Goal: Task Accomplishment & Management: Manage account settings

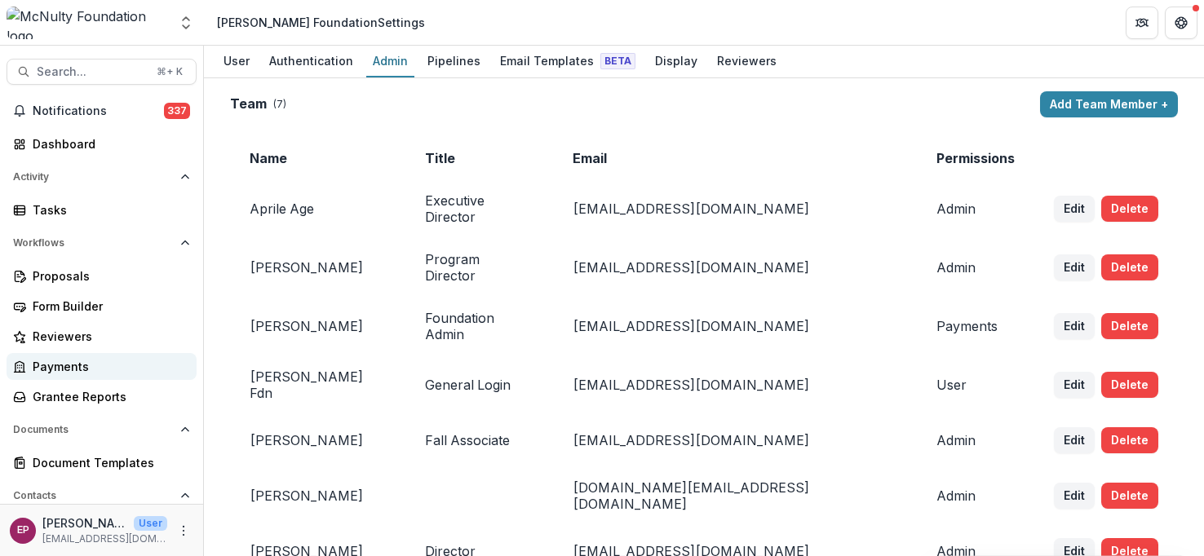
scroll to position [165, 0]
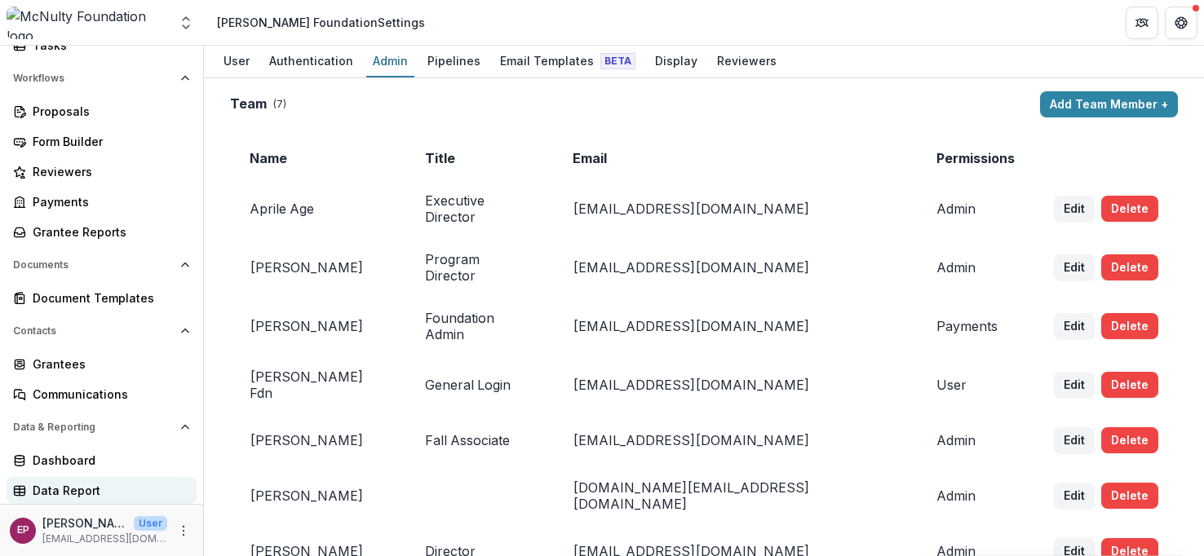
click at [95, 487] on div "Data Report" at bounding box center [108, 490] width 151 height 17
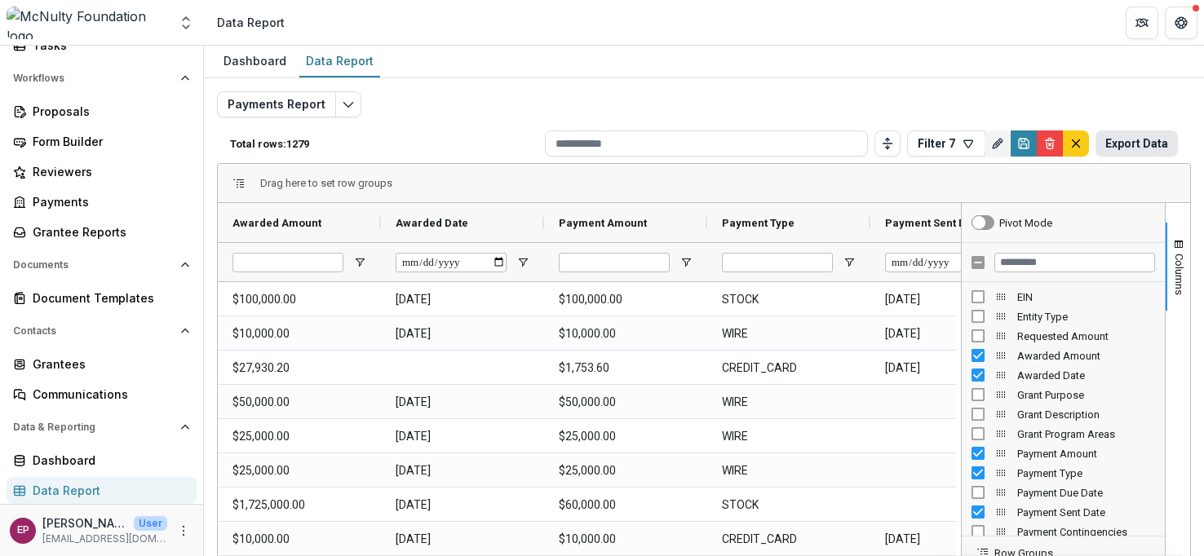
click at [1150, 136] on button "Export Data" at bounding box center [1136, 143] width 82 height 26
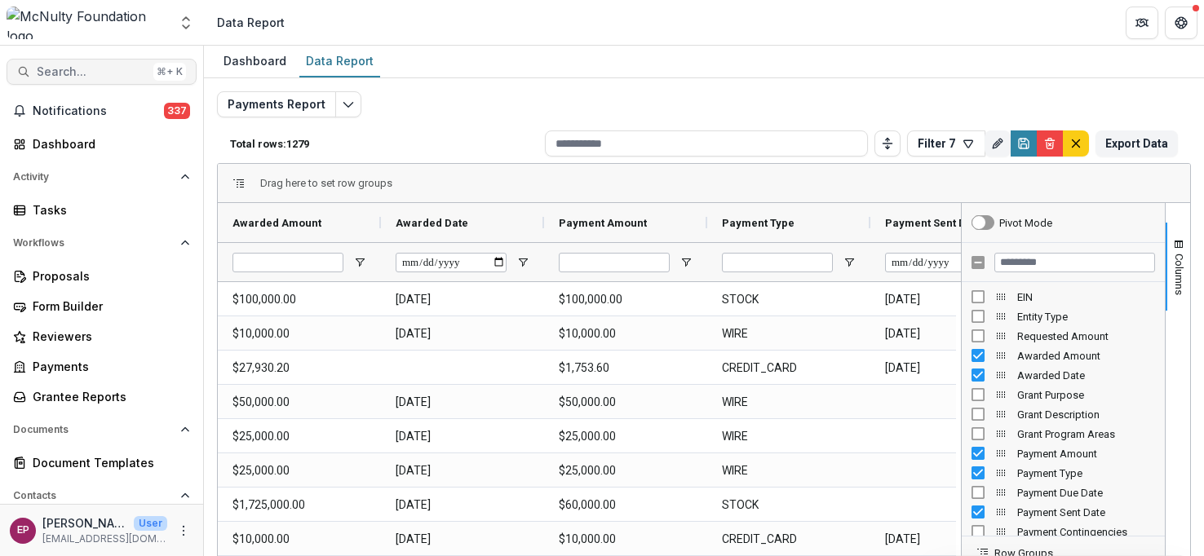
click at [52, 73] on span "Search..." at bounding box center [92, 72] width 110 height 14
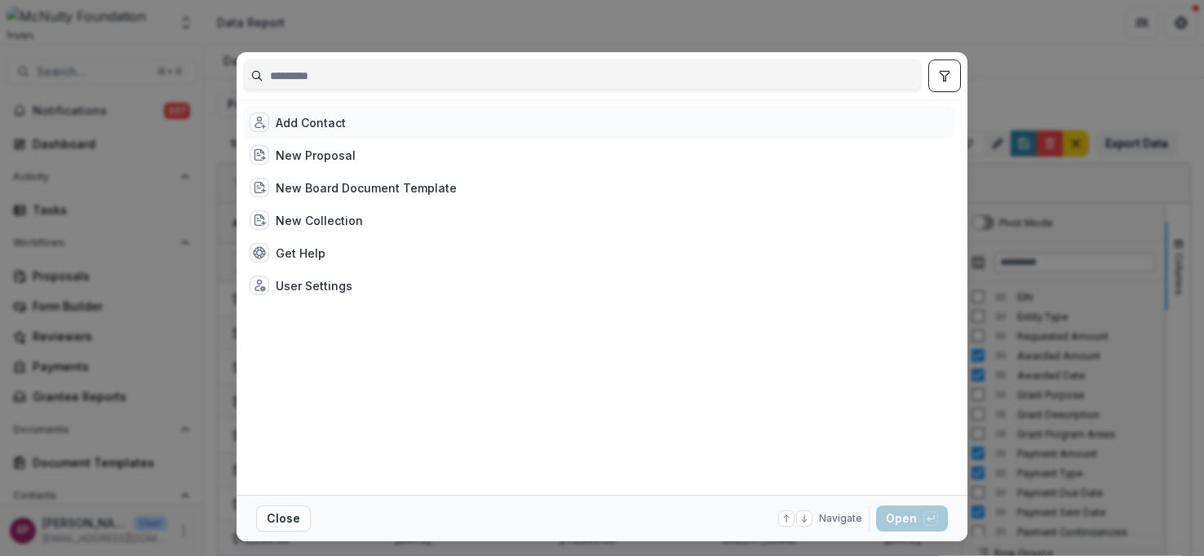
click at [326, 125] on div "Add Contact" at bounding box center [311, 122] width 70 height 17
click at [1062, 42] on div "Add Contact New Proposal New Board Document Template New Collection Get Help Us…" at bounding box center [602, 278] width 1204 height 556
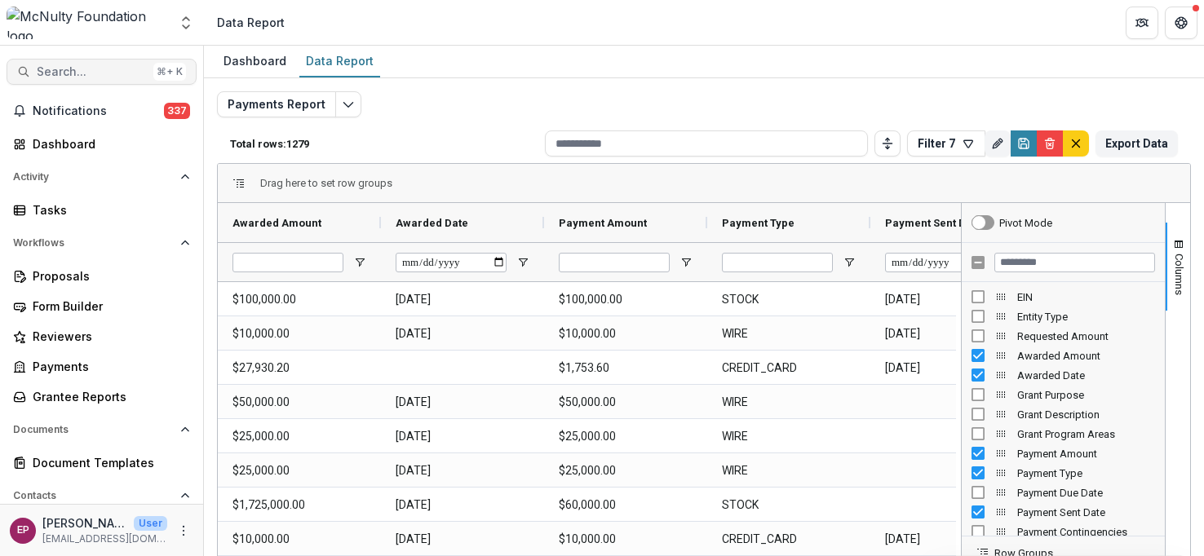
click at [65, 72] on span "Search..." at bounding box center [92, 72] width 110 height 14
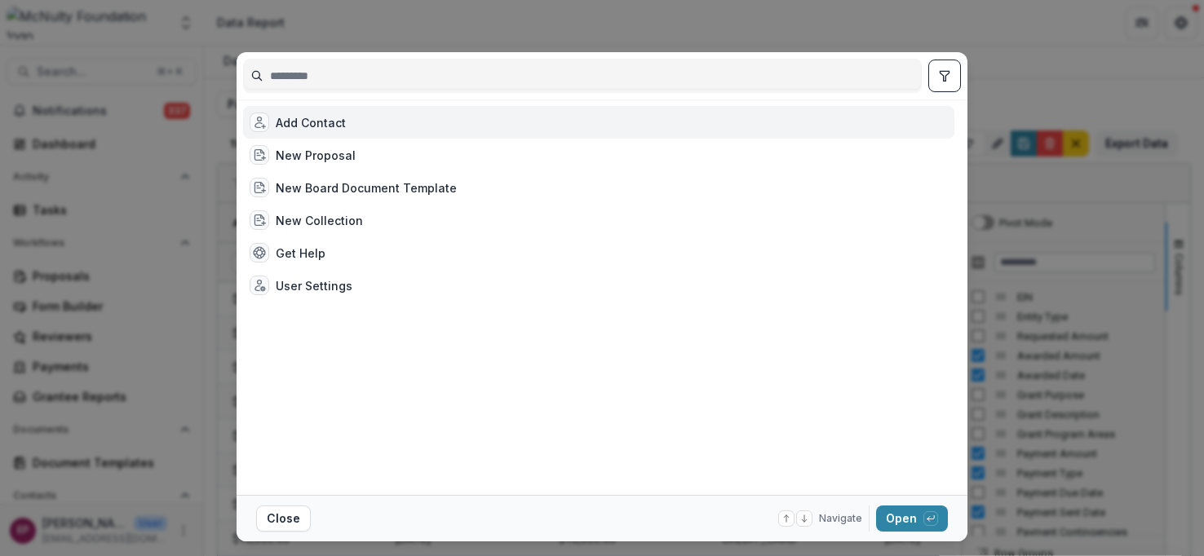
type input "*"
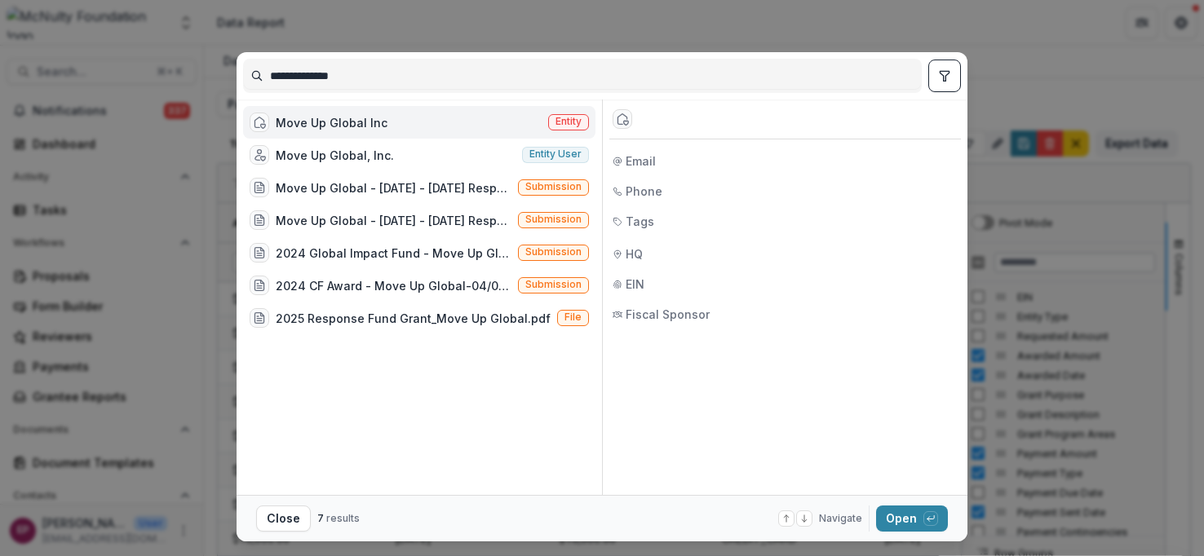
type input "**********"
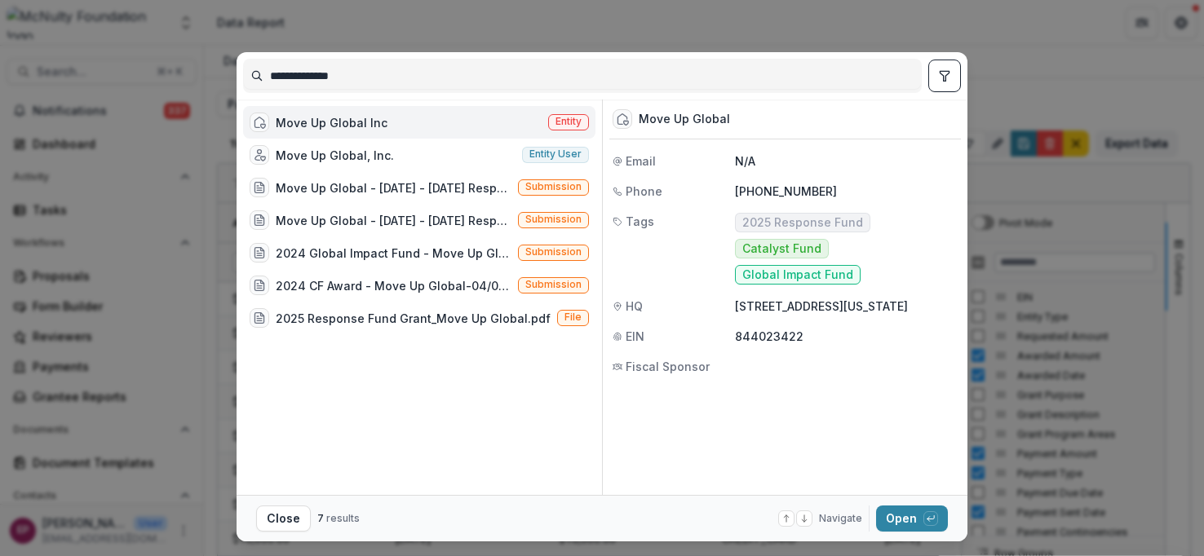
click at [391, 121] on div "Move Up Global Inc Entity" at bounding box center [419, 122] width 352 height 33
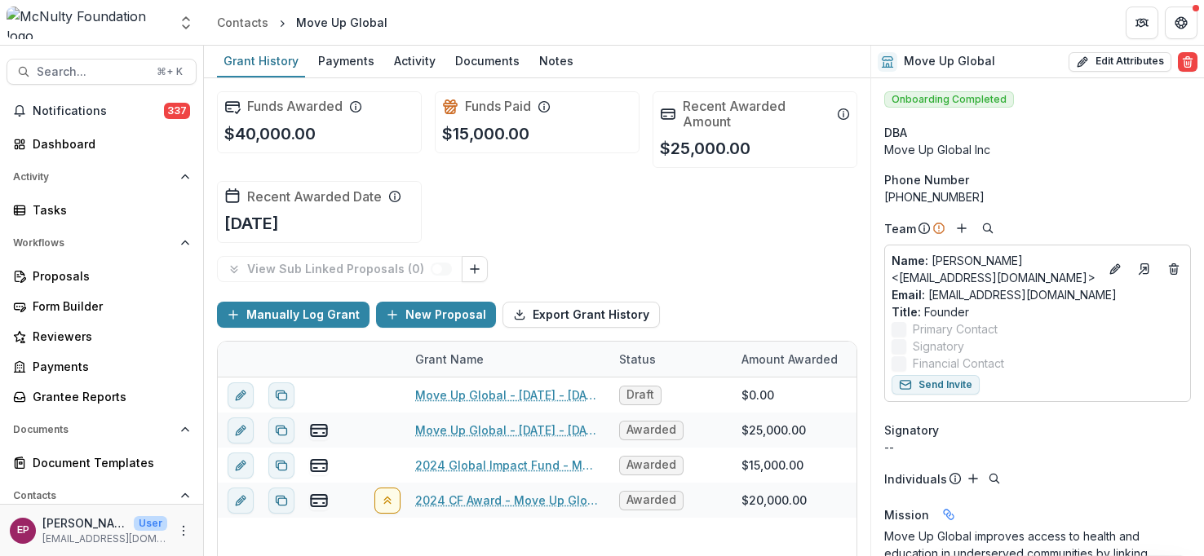
click at [90, 47] on div "Search... ⌘ + K Notifications 337 Dashboard Activity Tasks Workflows Proposals …" at bounding box center [102, 301] width 204 height 511
click at [90, 60] on button "Search... ⌘ + K" at bounding box center [102, 72] width 190 height 26
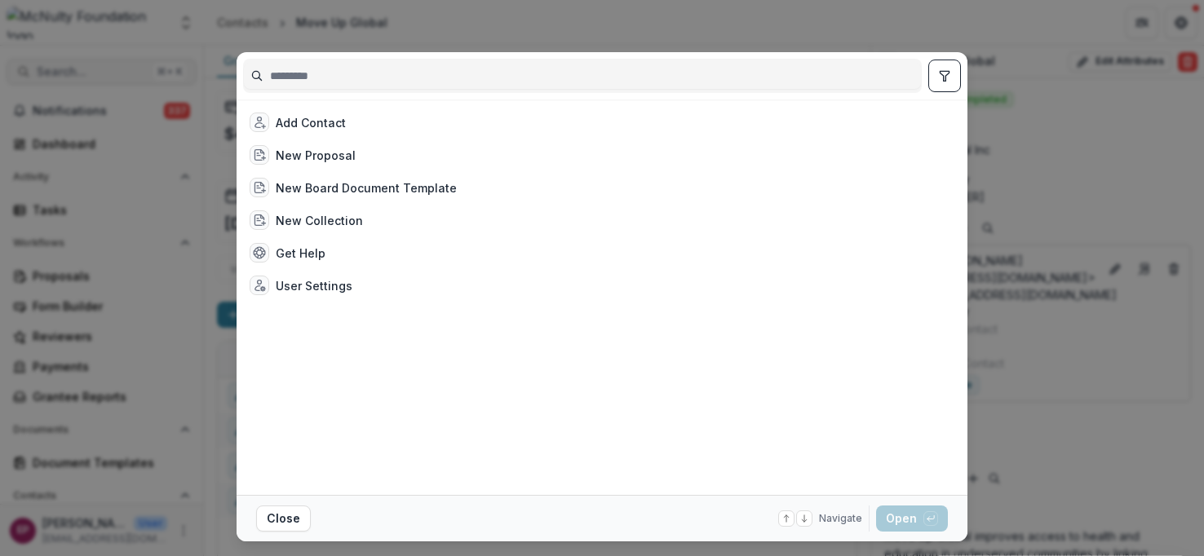
type input "*"
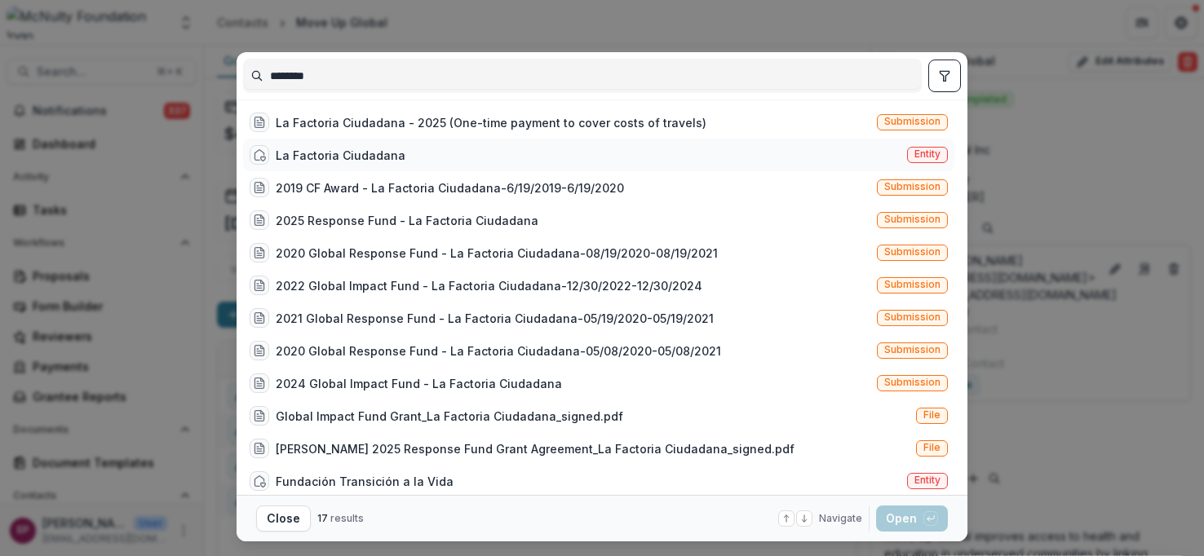
type input "********"
click at [391, 163] on div "La Factoria Ciudadana" at bounding box center [341, 155] width 130 height 17
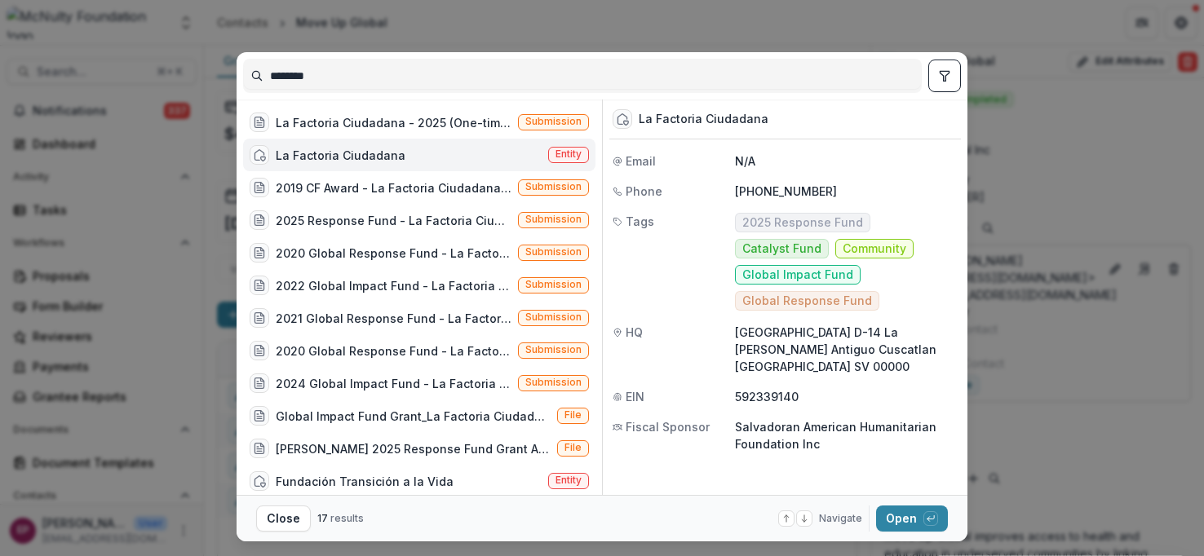
click at [391, 163] on div "La Factoria Ciudadana" at bounding box center [341, 155] width 130 height 17
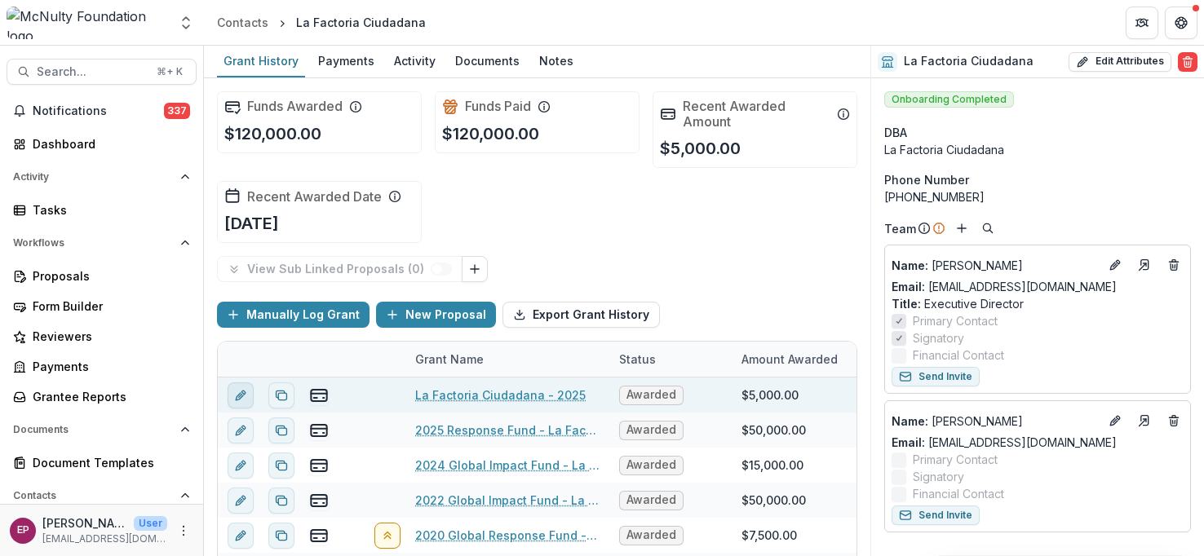
click at [234, 399] on icon "edit" at bounding box center [240, 395] width 13 height 13
type input "******"
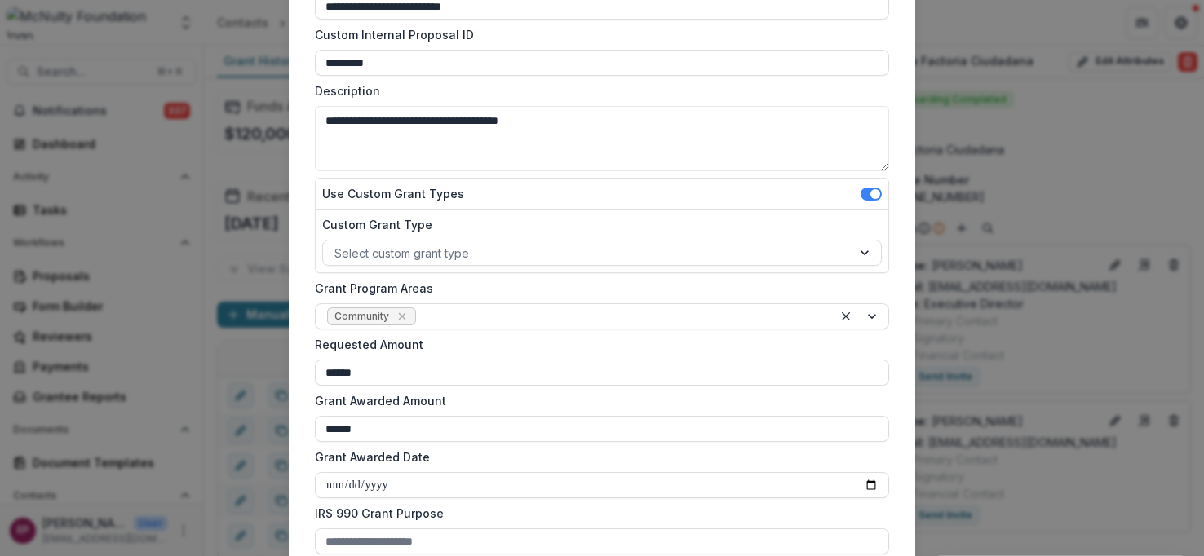
scroll to position [169, 0]
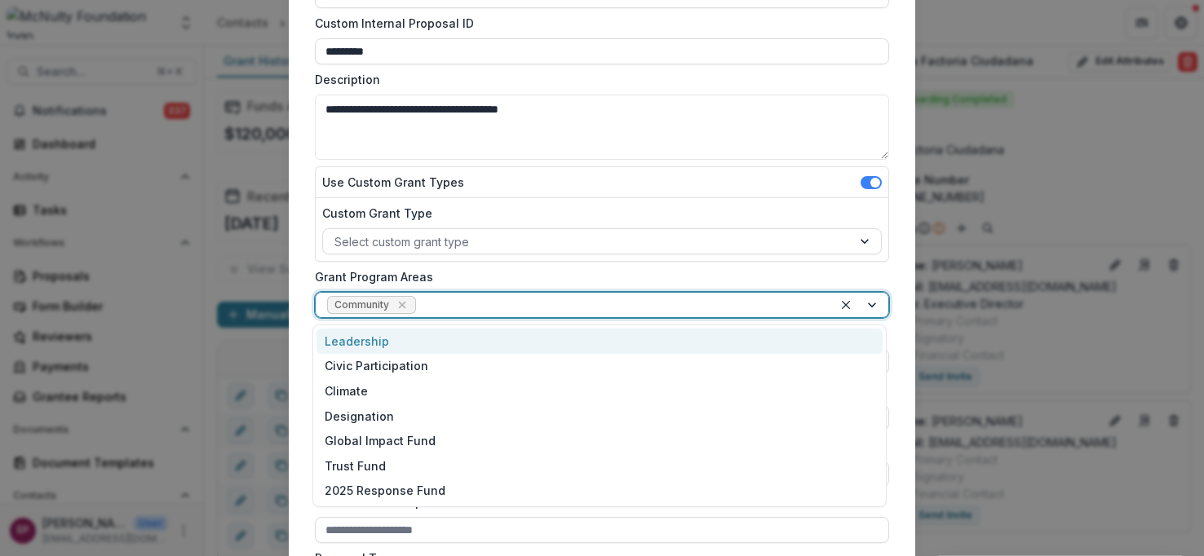
click at [446, 303] on div at bounding box center [620, 305] width 402 height 20
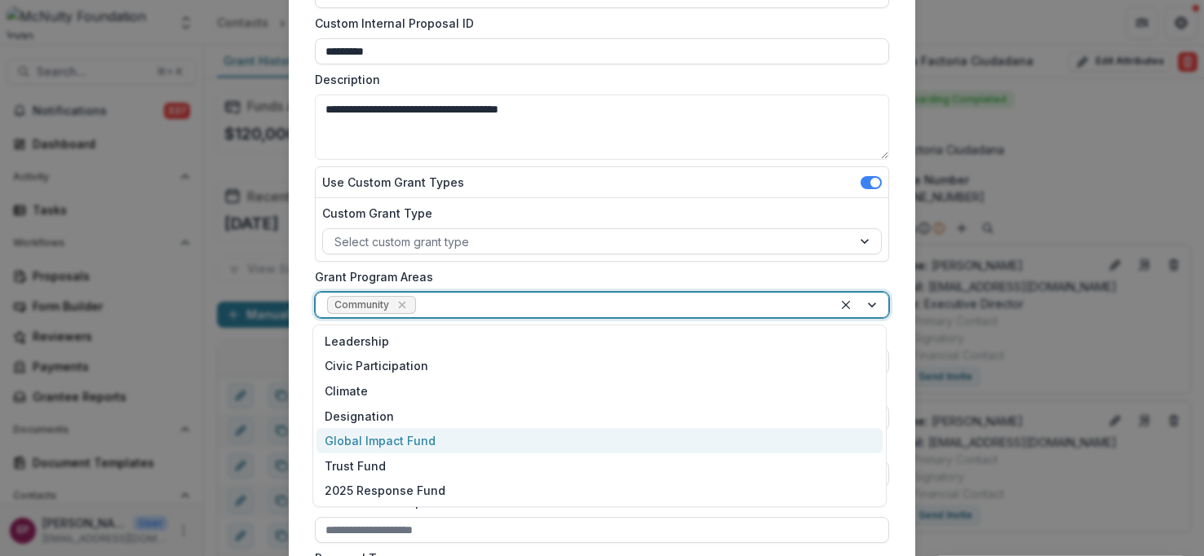
click at [412, 435] on div "Global Impact Fund" at bounding box center [599, 440] width 566 height 25
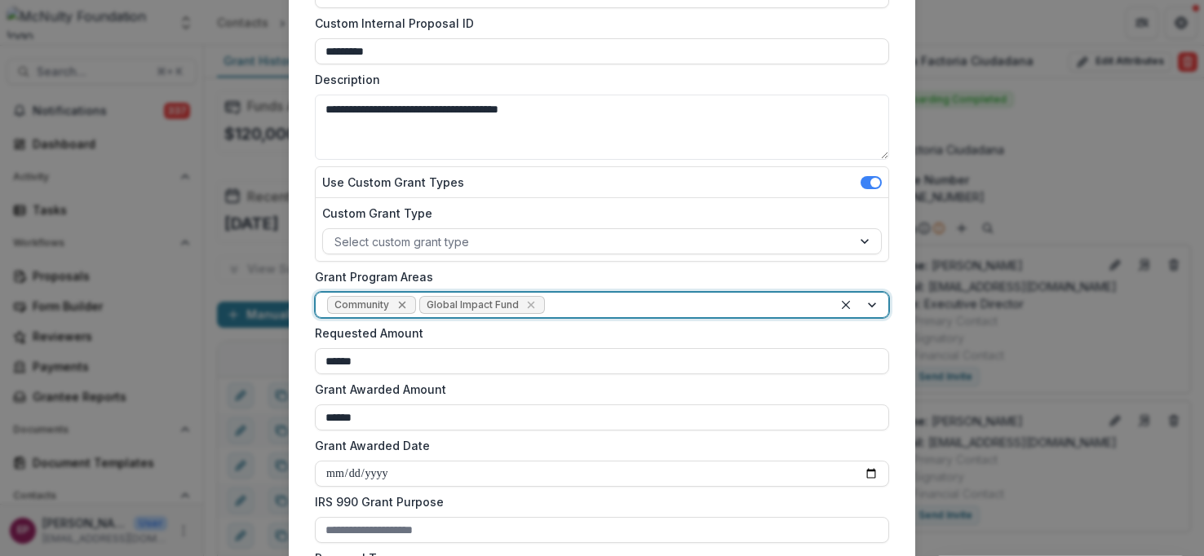
click at [396, 303] on icon "Remove Community" at bounding box center [402, 304] width 13 height 13
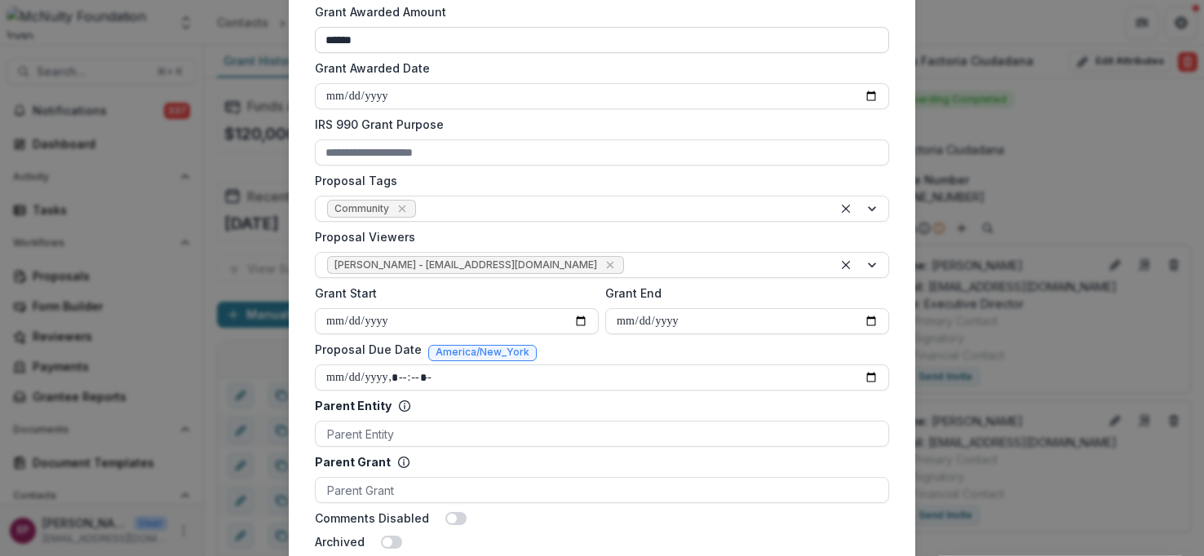
scroll to position [558, 0]
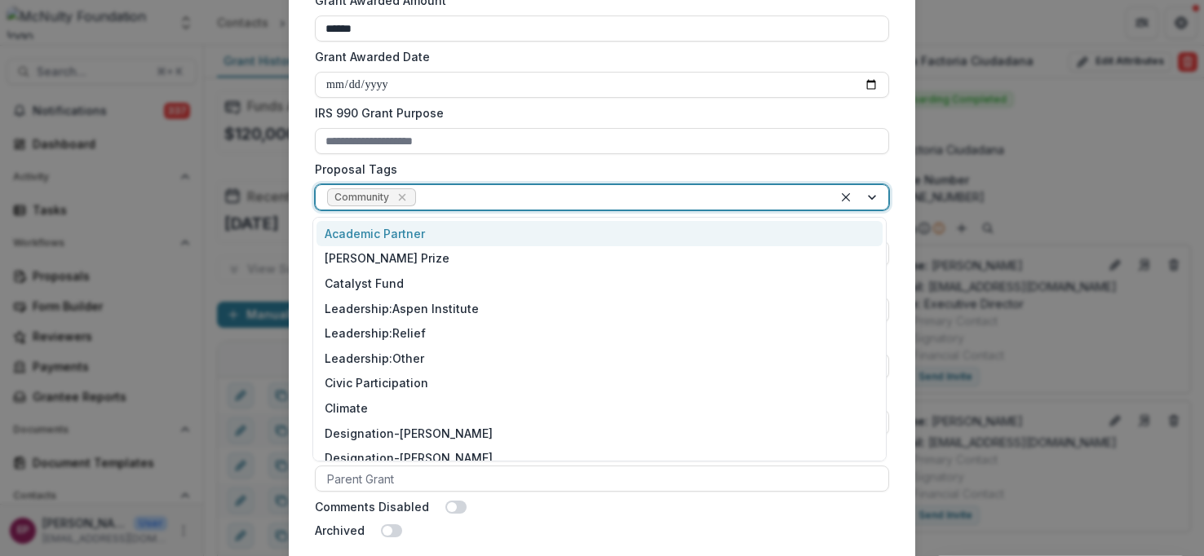
click at [439, 193] on div at bounding box center [620, 198] width 402 height 20
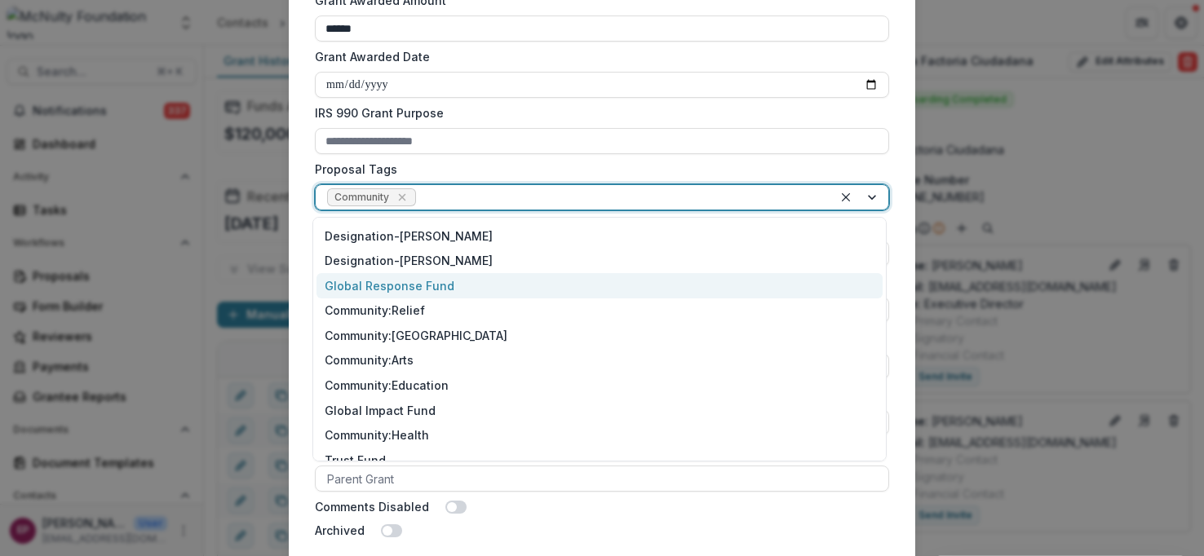
scroll to position [362, 0]
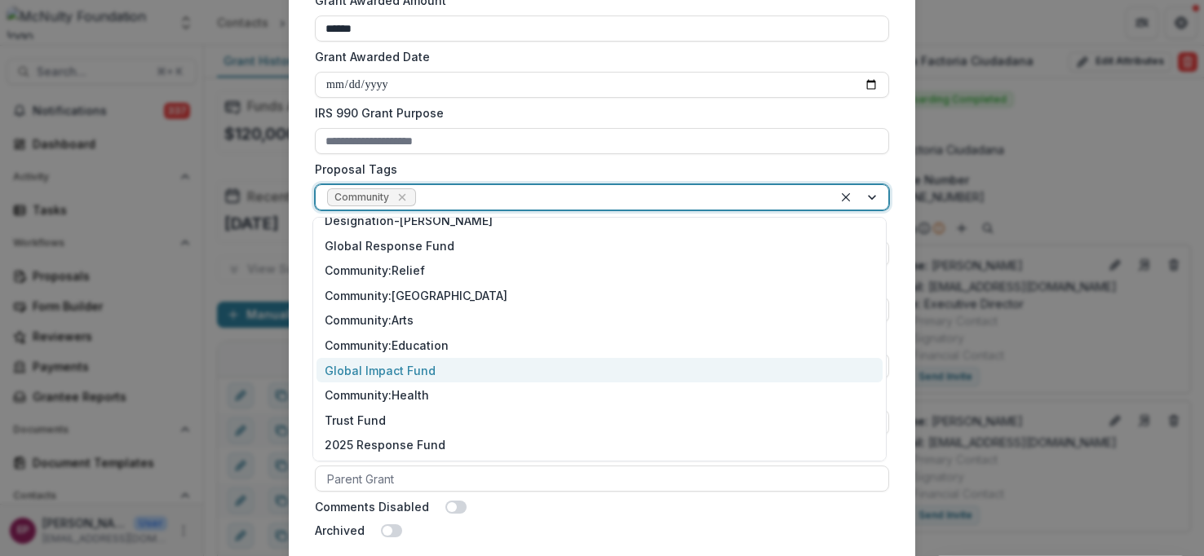
click at [434, 365] on div "Global Impact Fund" at bounding box center [599, 370] width 566 height 25
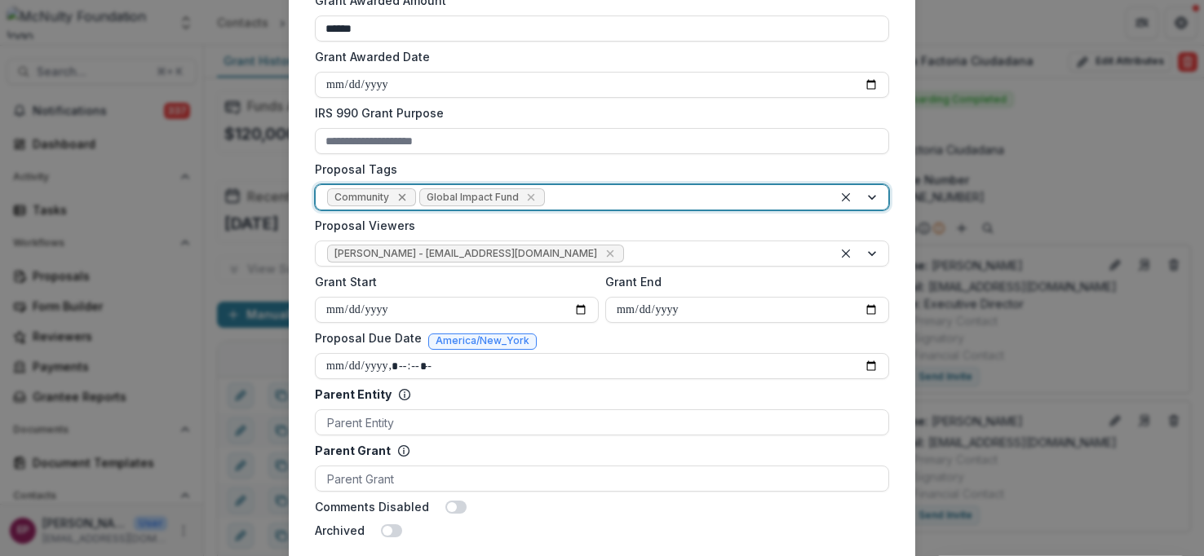
click at [400, 197] on icon "Remove Community" at bounding box center [401, 197] width 7 height 7
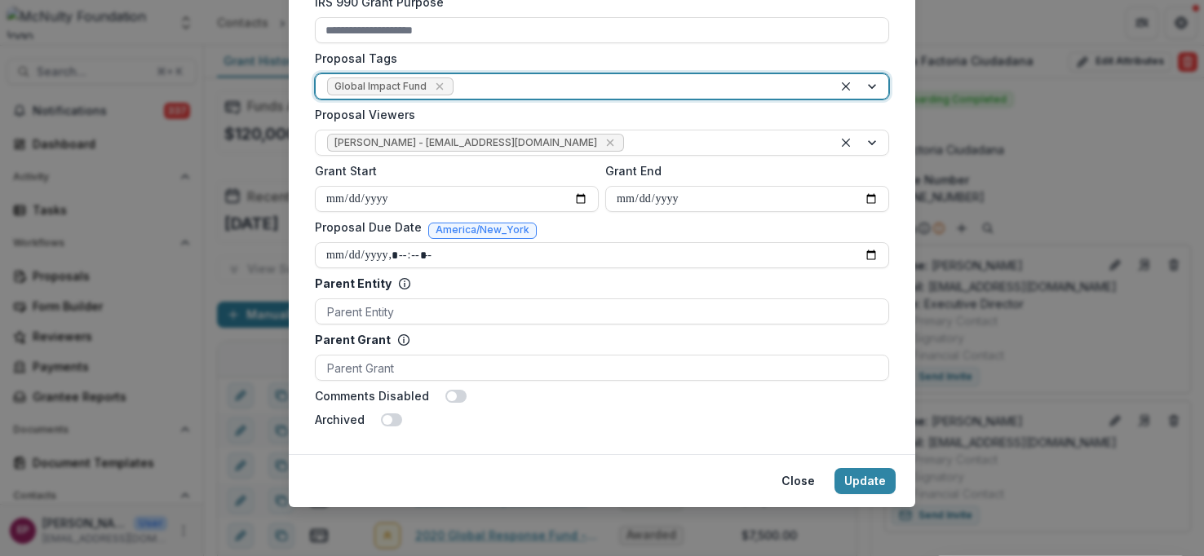
scroll to position [672, 0]
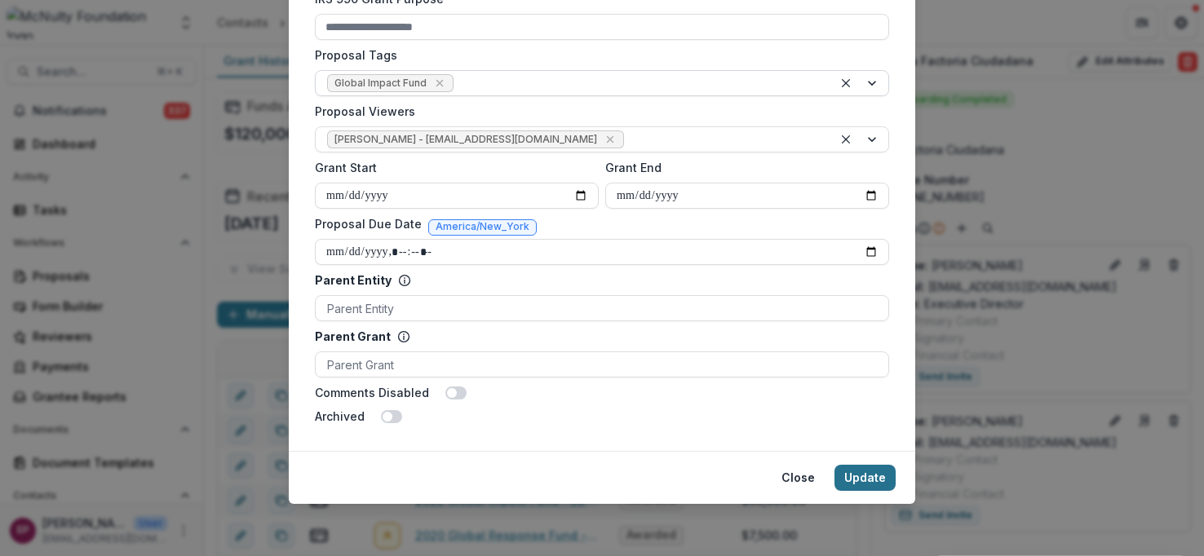
click at [876, 478] on button "Update" at bounding box center [864, 478] width 61 height 26
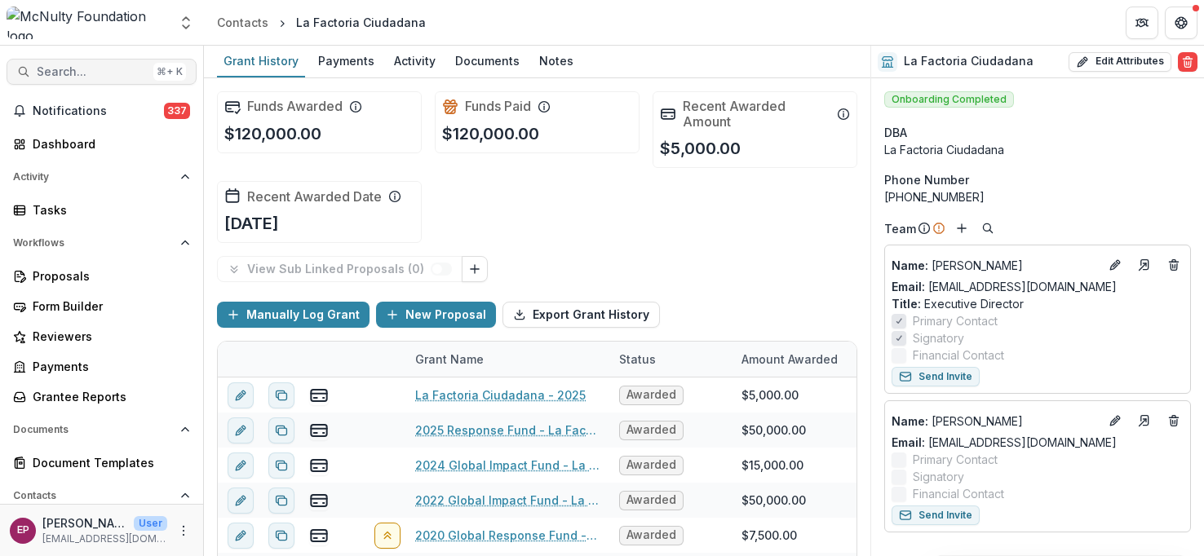
click at [102, 70] on span "Search..." at bounding box center [92, 72] width 110 height 14
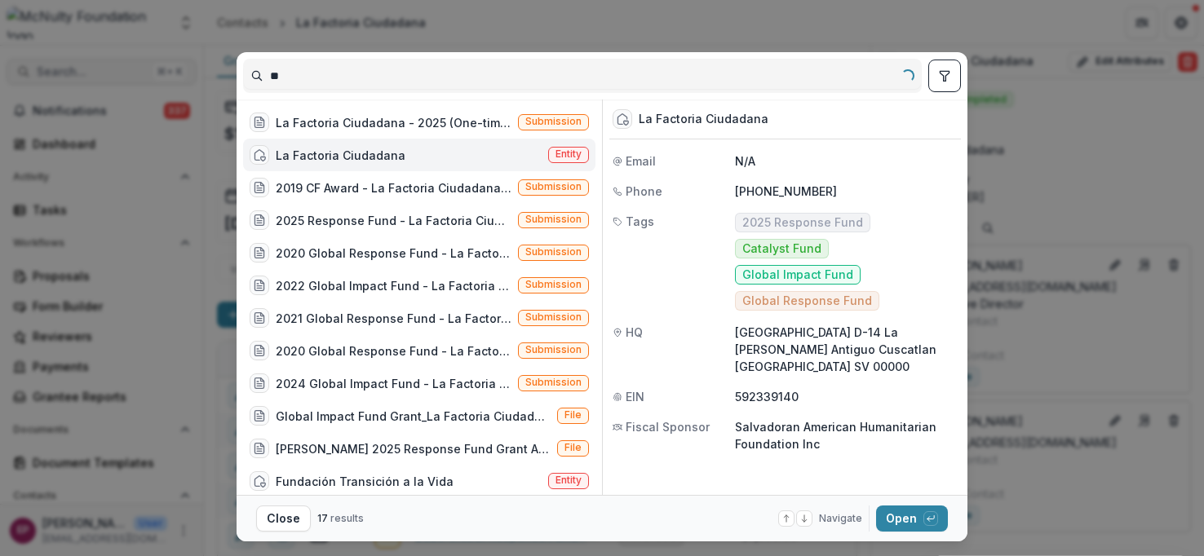
type input "*"
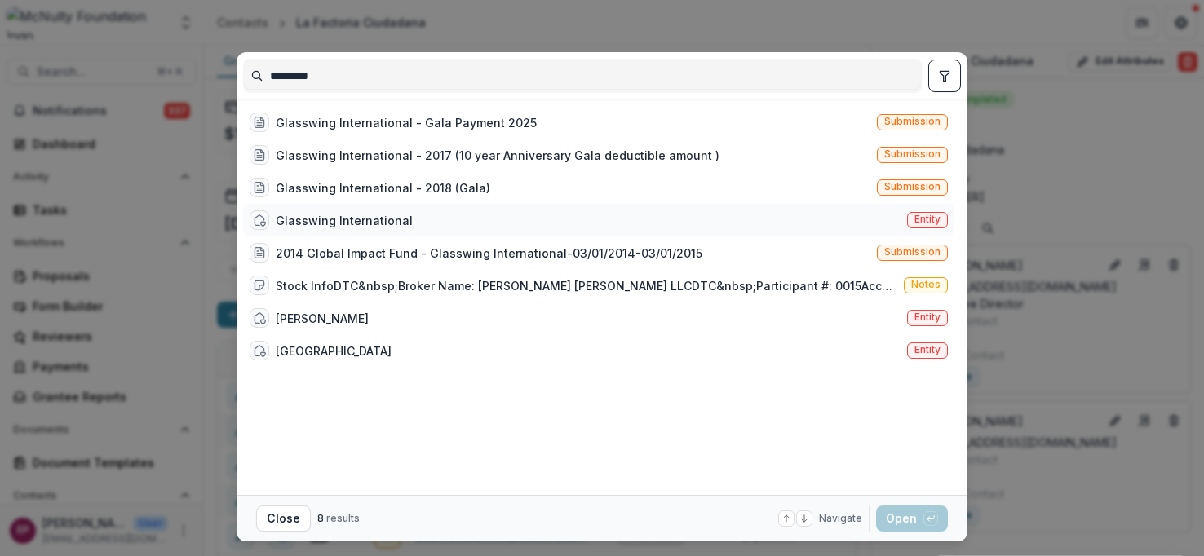
type input "*********"
click at [379, 214] on div "Glasswing International" at bounding box center [344, 220] width 137 height 17
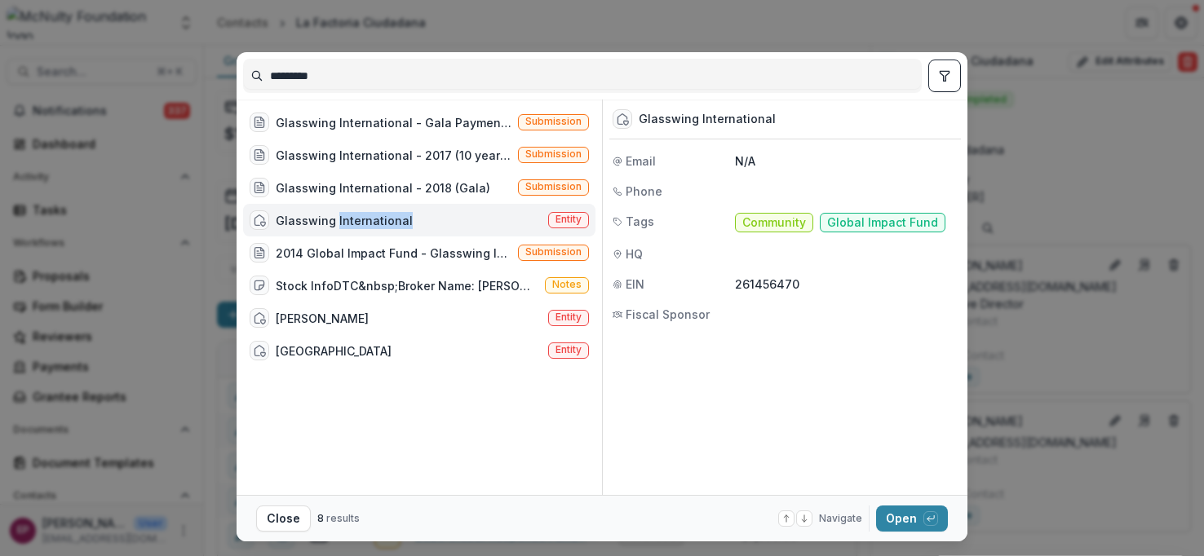
click at [379, 214] on div "Glasswing International" at bounding box center [344, 220] width 137 height 17
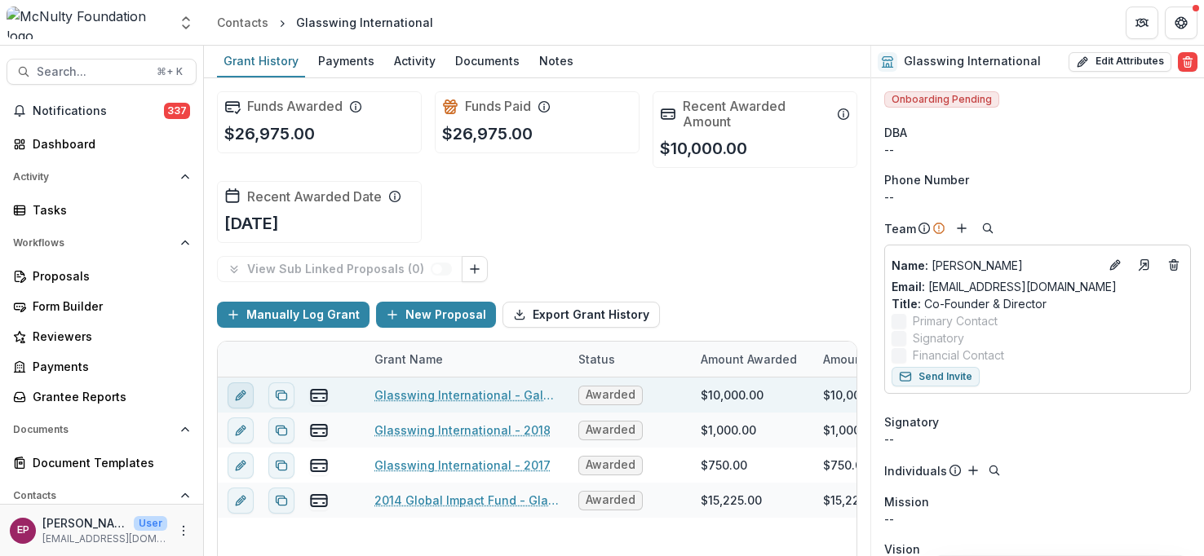
click at [239, 401] on icon "edit" at bounding box center [240, 395] width 13 height 13
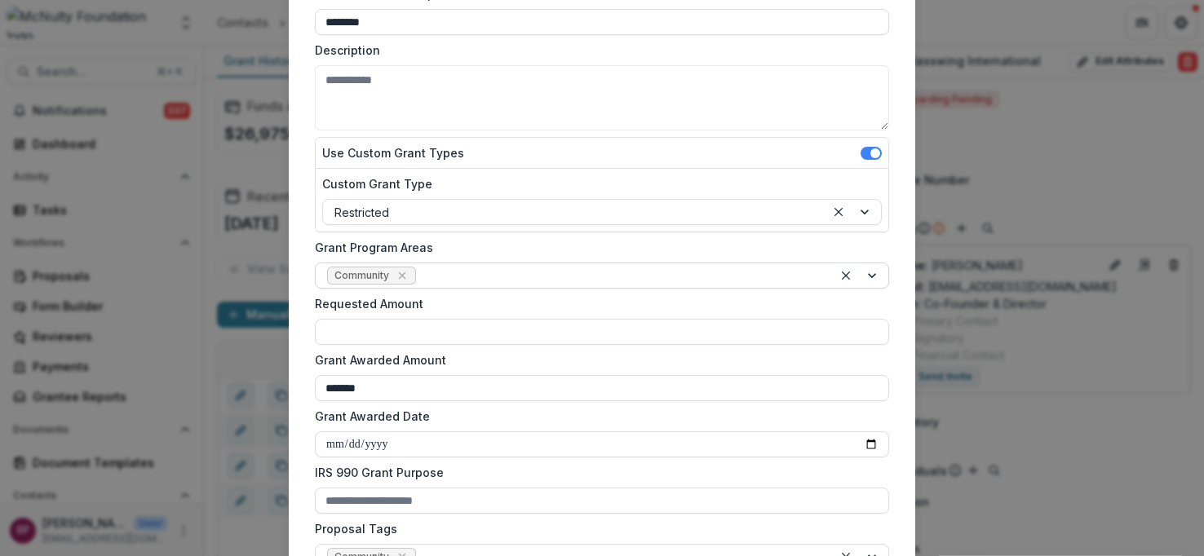
scroll to position [203, 0]
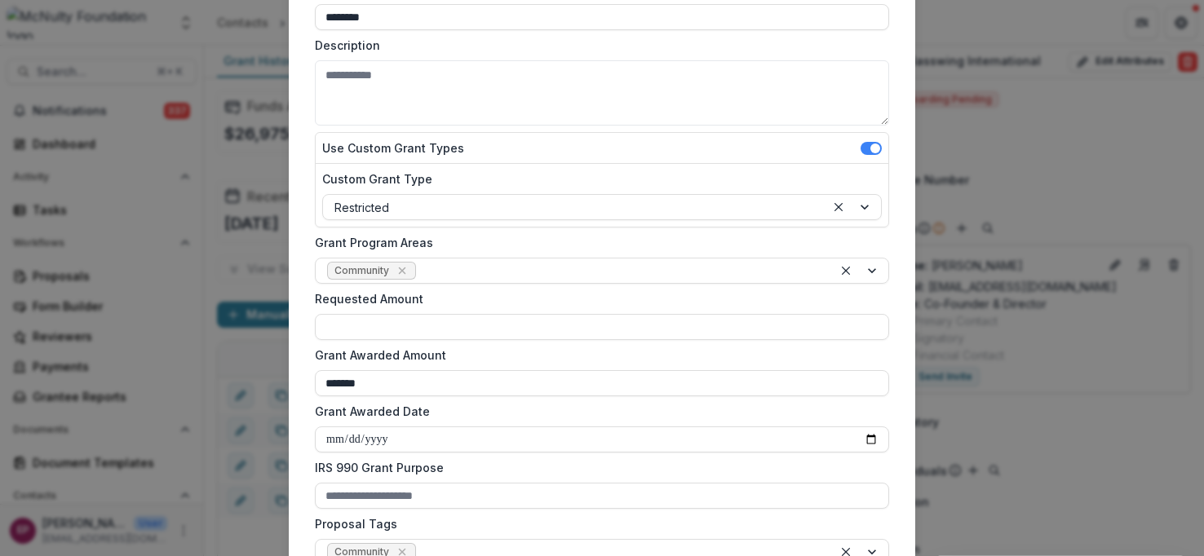
click at [511, 255] on div "Grant Program Areas Community" at bounding box center [602, 259] width 574 height 50
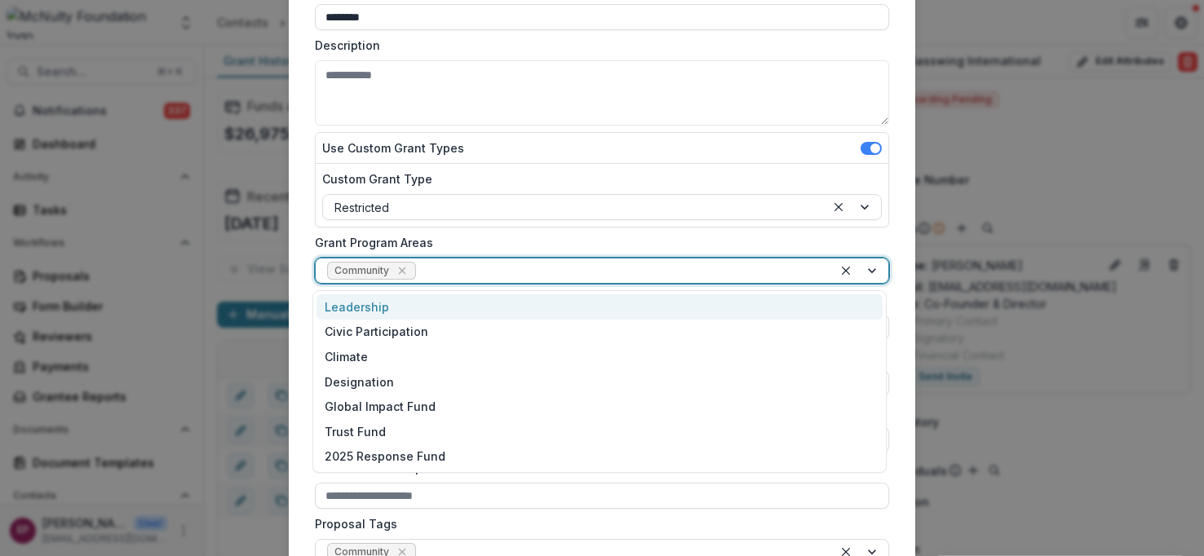
click at [507, 268] on div at bounding box center [620, 271] width 402 height 20
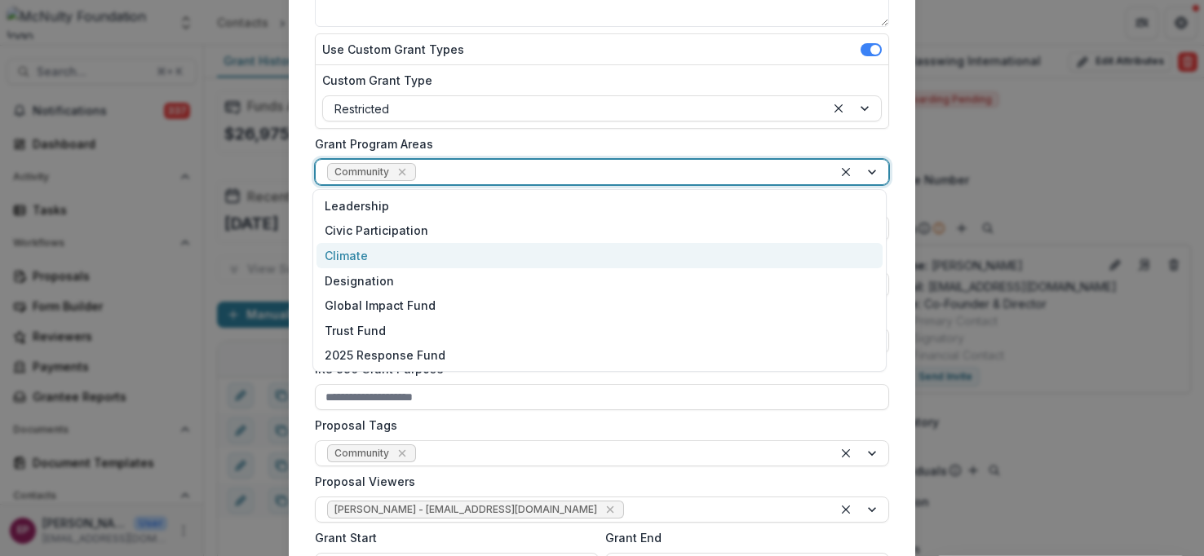
scroll to position [321, 0]
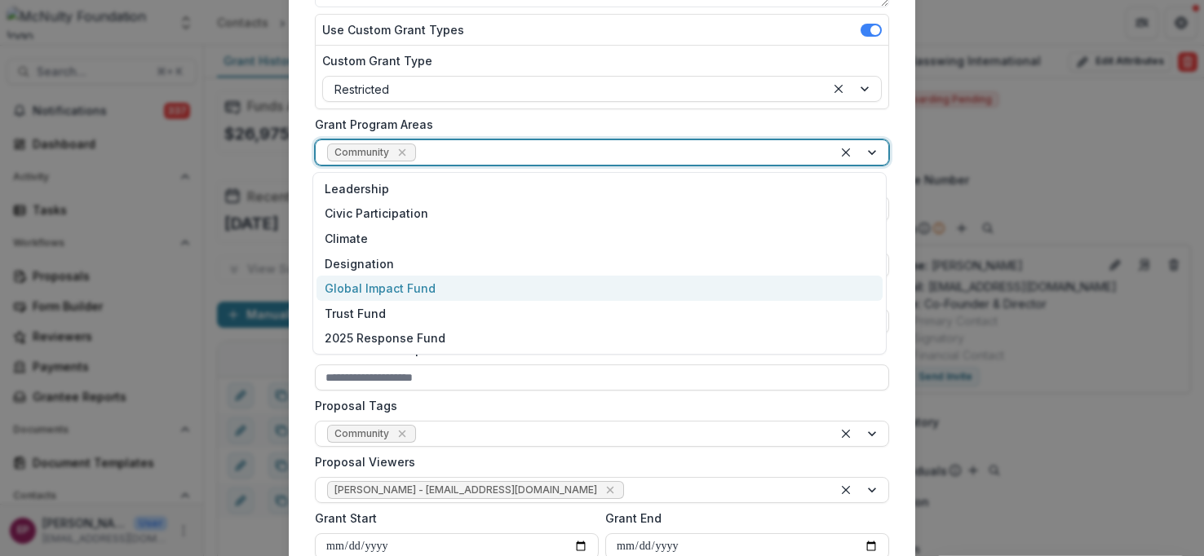
click at [390, 285] on div "Global Impact Fund" at bounding box center [599, 288] width 566 height 25
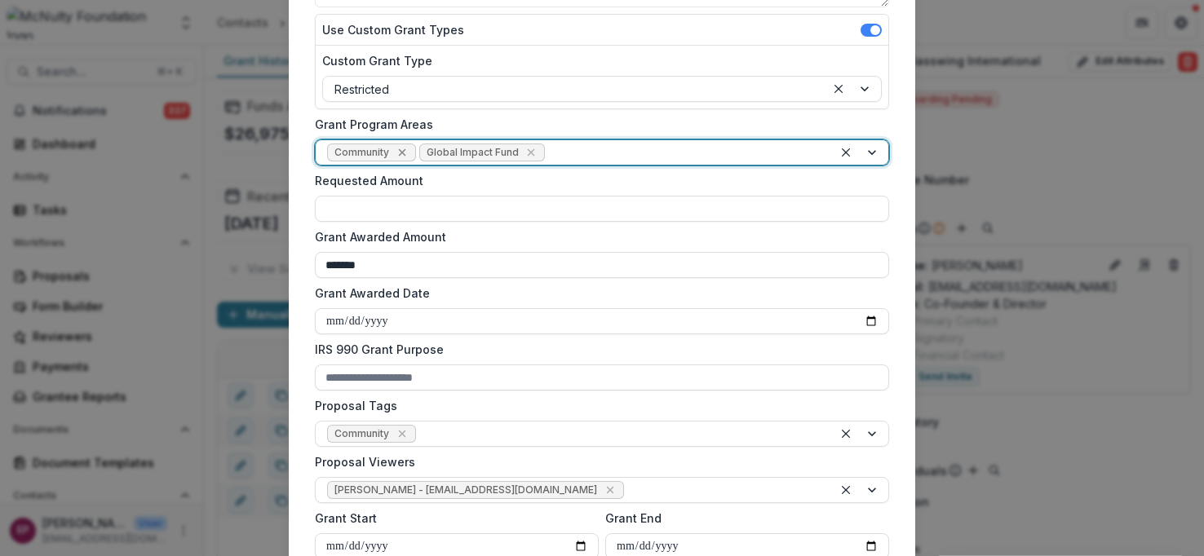
click at [405, 153] on icon "Remove Community" at bounding box center [402, 152] width 13 height 13
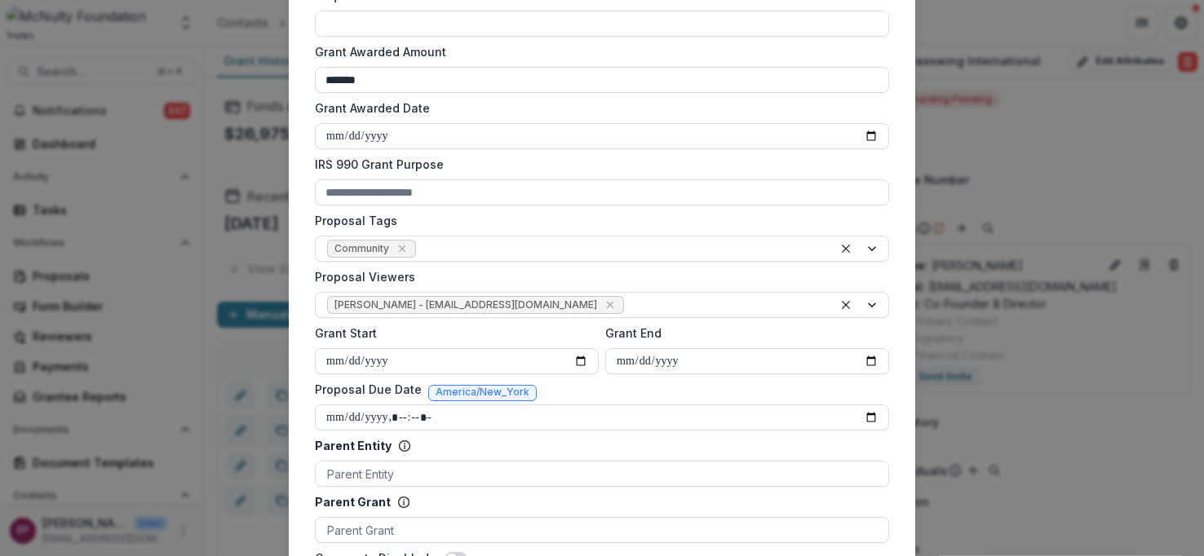
scroll to position [530, 0]
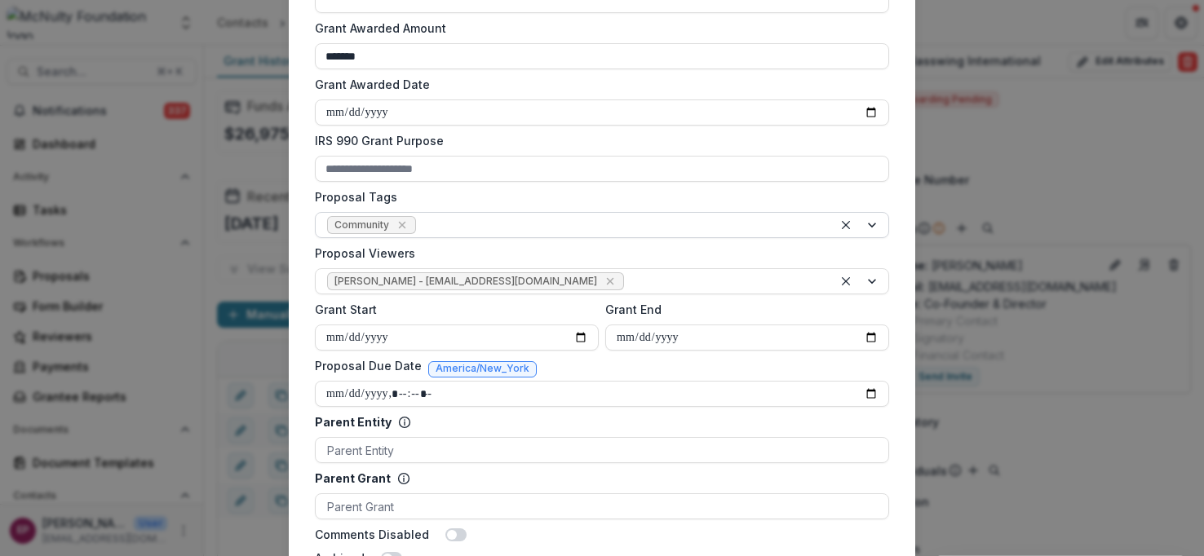
click at [438, 223] on div at bounding box center [620, 225] width 402 height 20
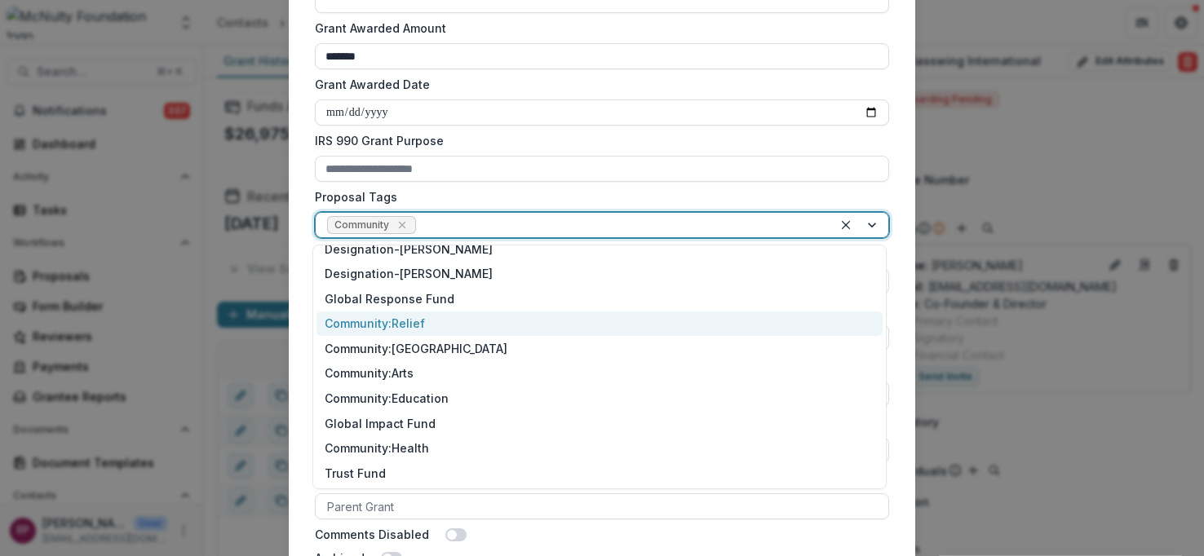
scroll to position [362, 0]
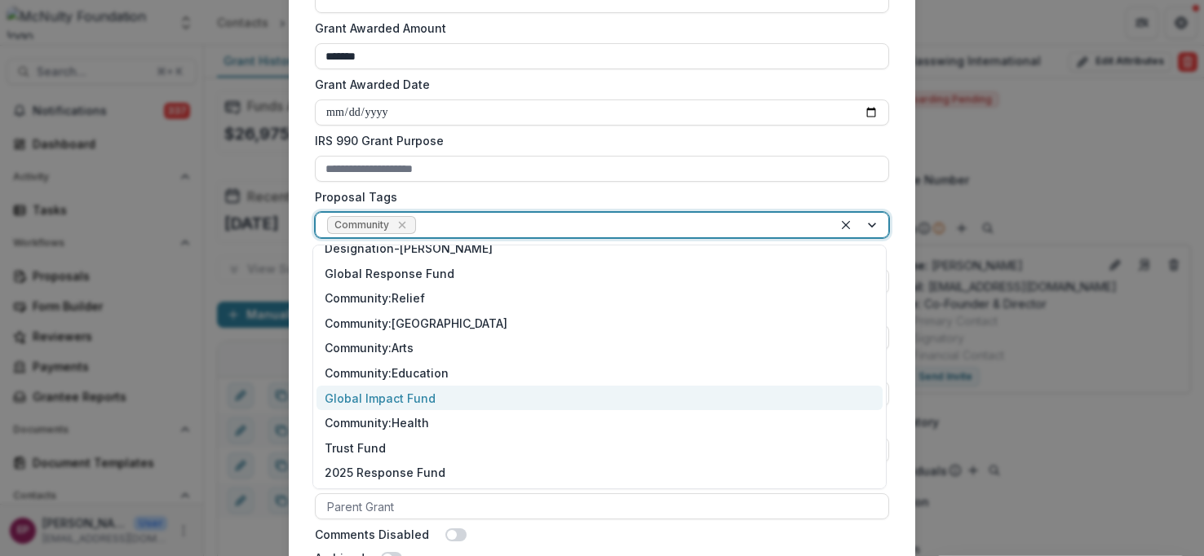
click at [416, 393] on div "Global Impact Fund" at bounding box center [599, 398] width 566 height 25
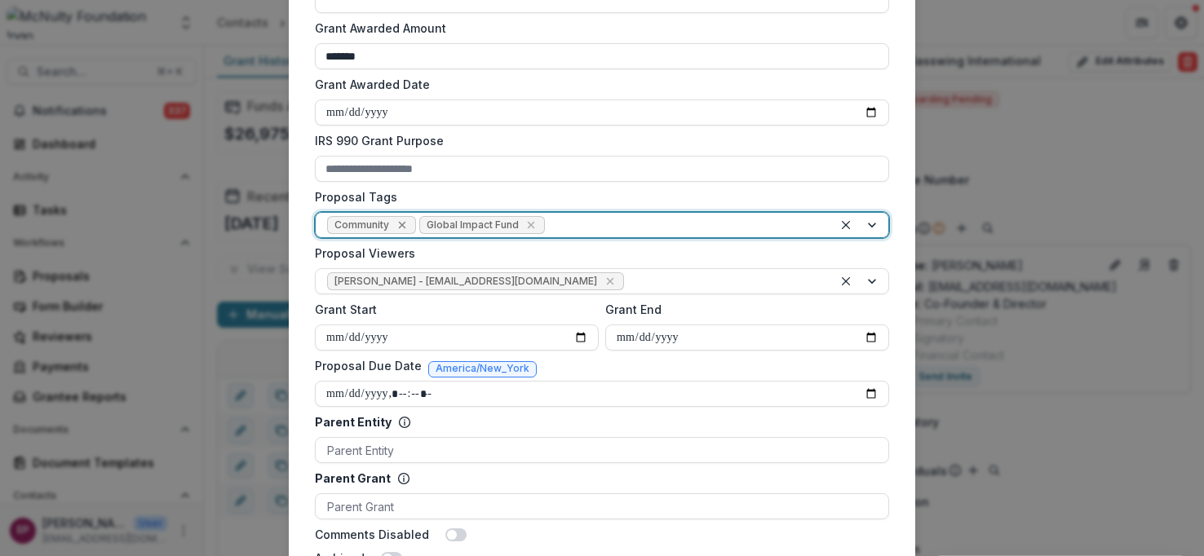
click at [400, 227] on icon "Remove Community" at bounding box center [401, 225] width 7 height 7
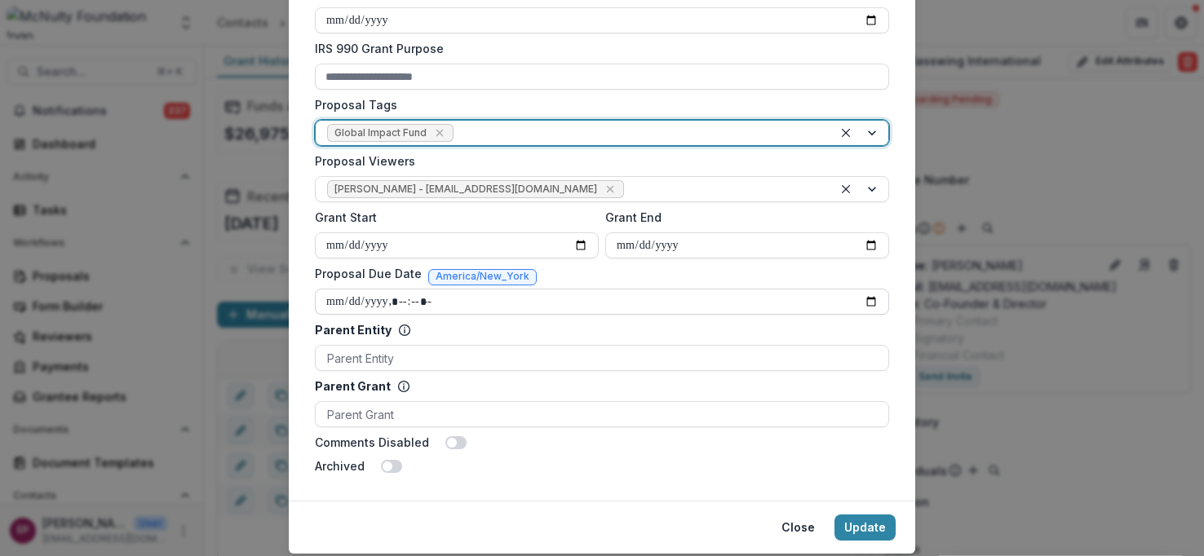
scroll to position [672, 0]
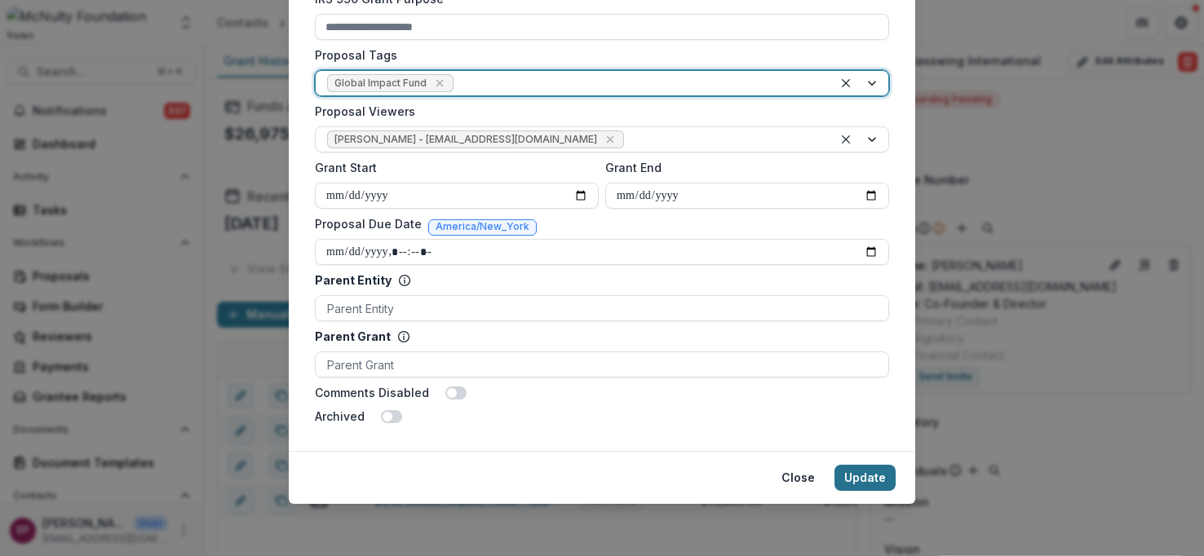
click at [876, 466] on button "Update" at bounding box center [864, 478] width 61 height 26
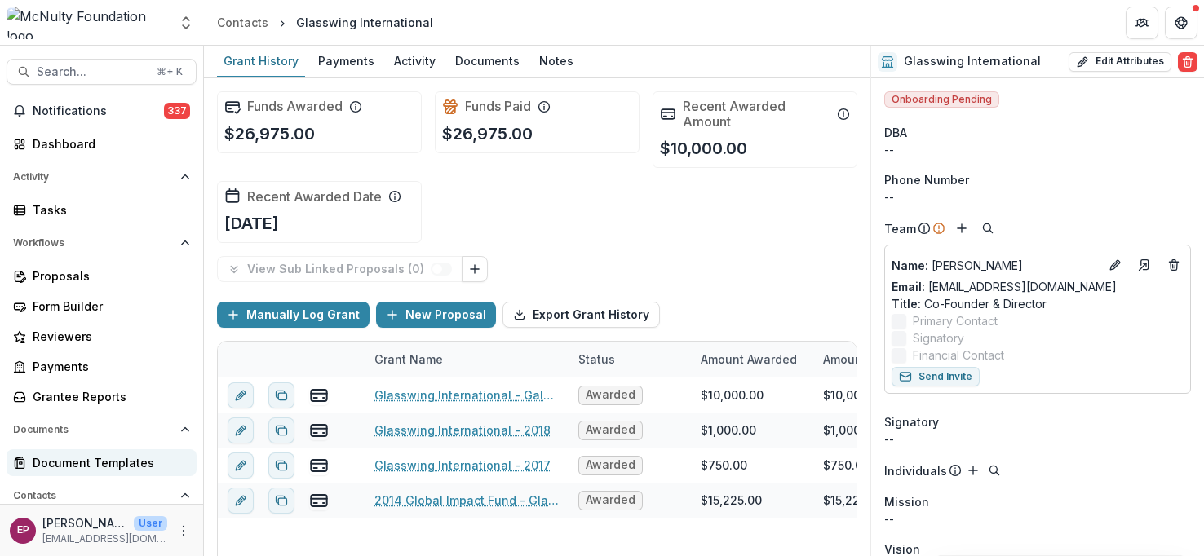
scroll to position [165, 0]
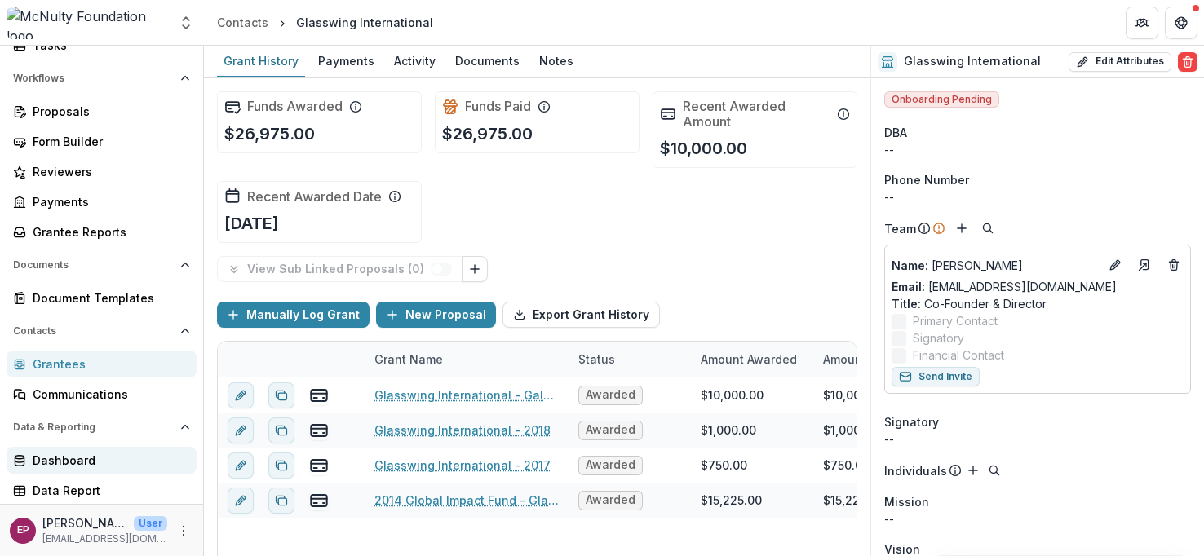
click at [92, 465] on div "Dashboard" at bounding box center [108, 460] width 151 height 17
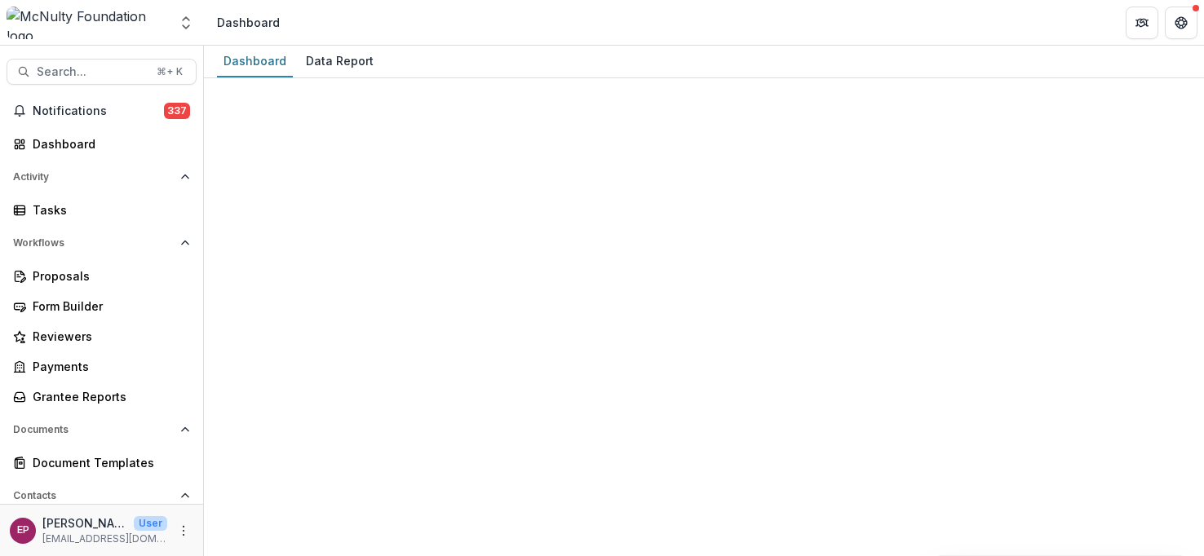
select select "**********"
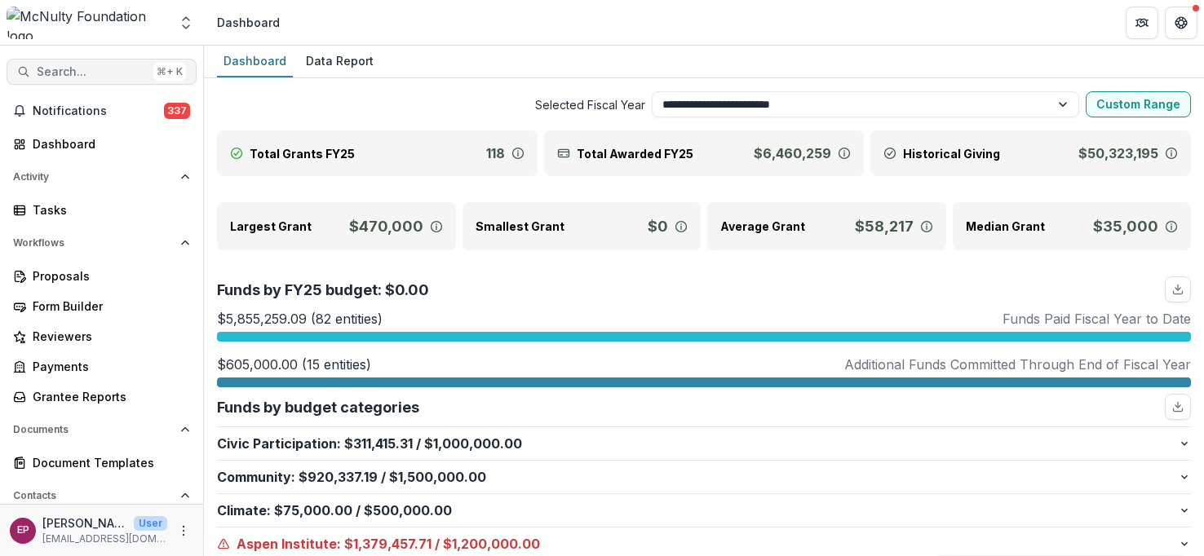
click at [121, 67] on span "Search..." at bounding box center [92, 72] width 110 height 14
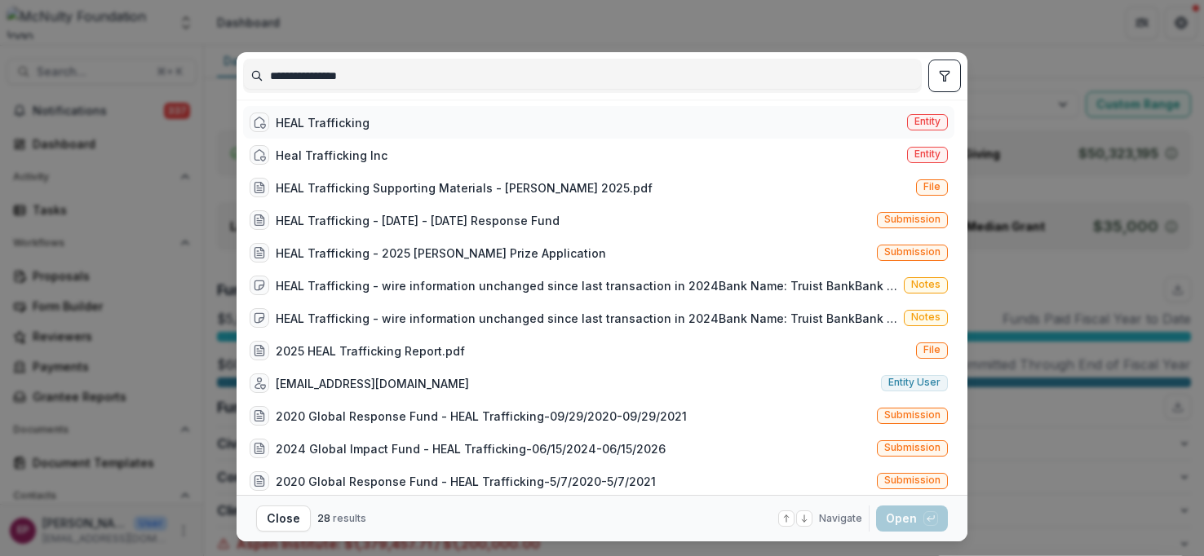
type input "**********"
click at [385, 123] on div "HEAL Trafficking Entity" at bounding box center [598, 122] width 711 height 33
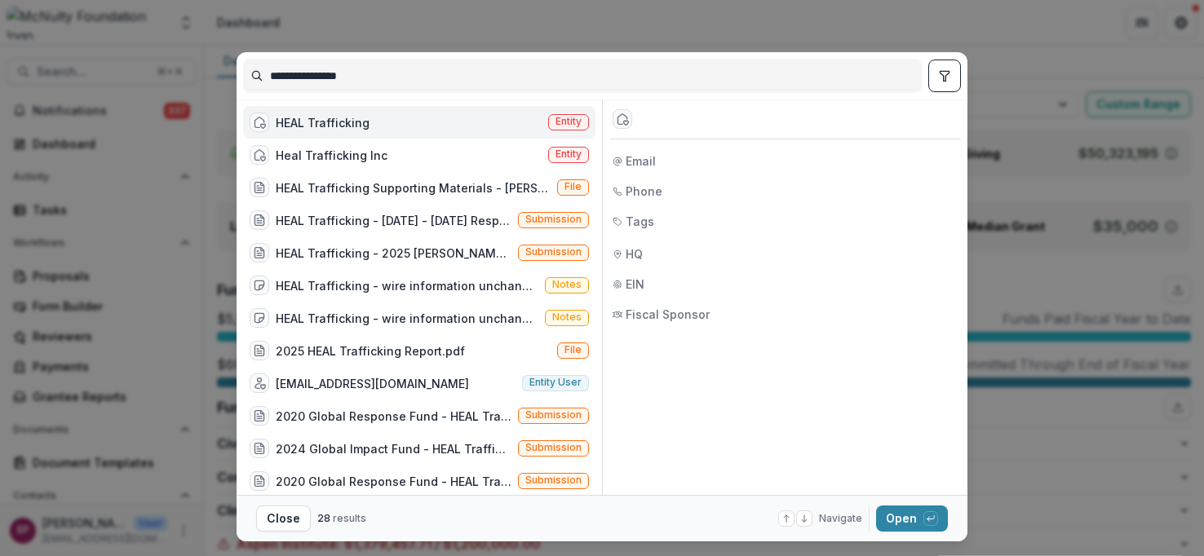
click at [385, 123] on div "HEAL Trafficking Entity" at bounding box center [419, 122] width 352 height 33
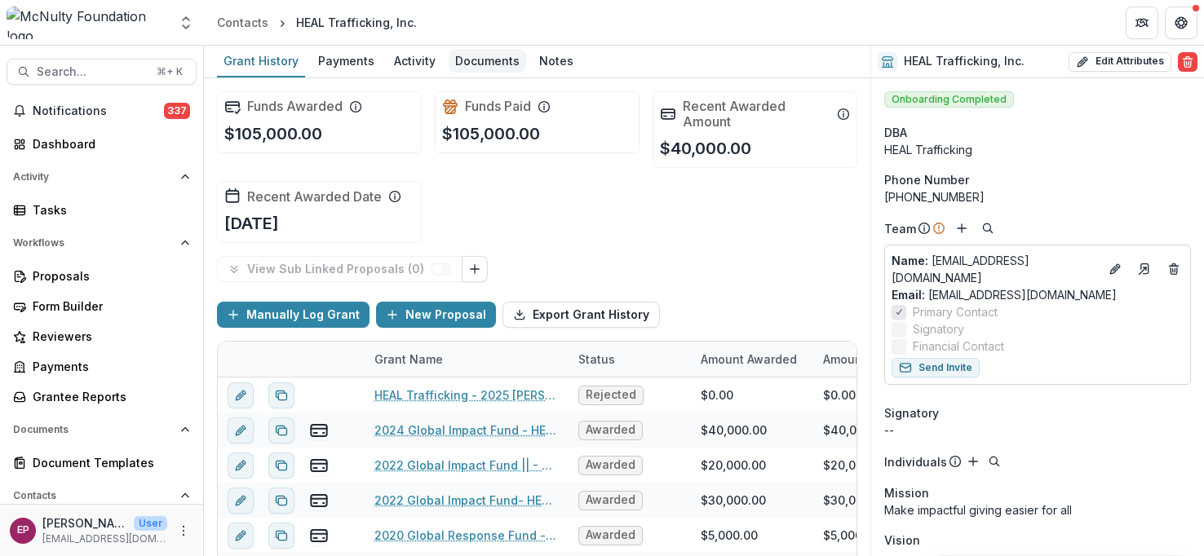
click at [483, 50] on div "Documents" at bounding box center [487, 61] width 77 height 24
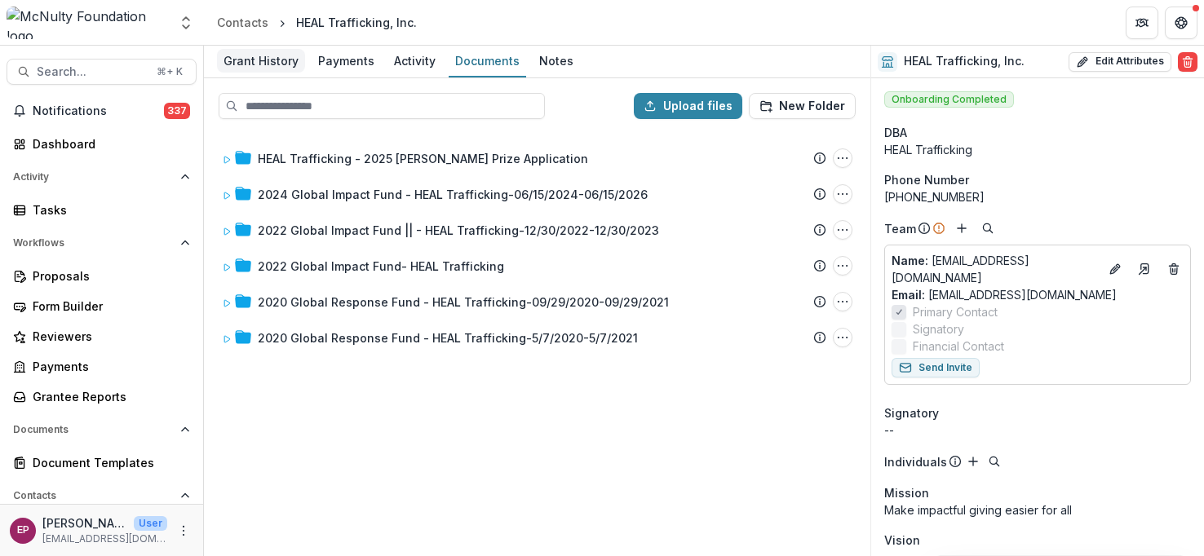
click at [251, 69] on div "Grant History" at bounding box center [261, 61] width 88 height 24
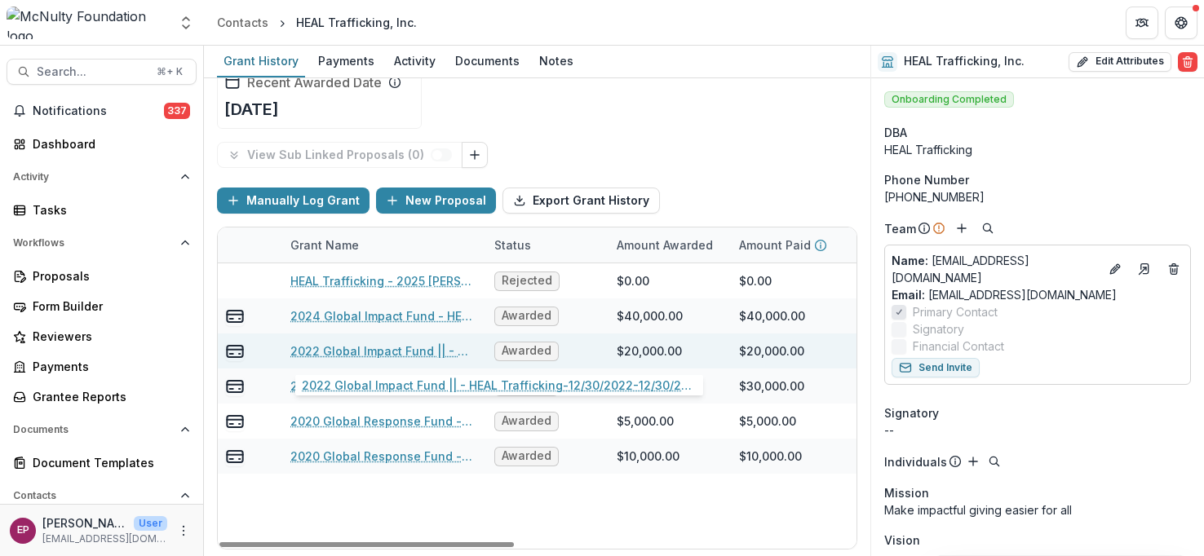
scroll to position [0, 74]
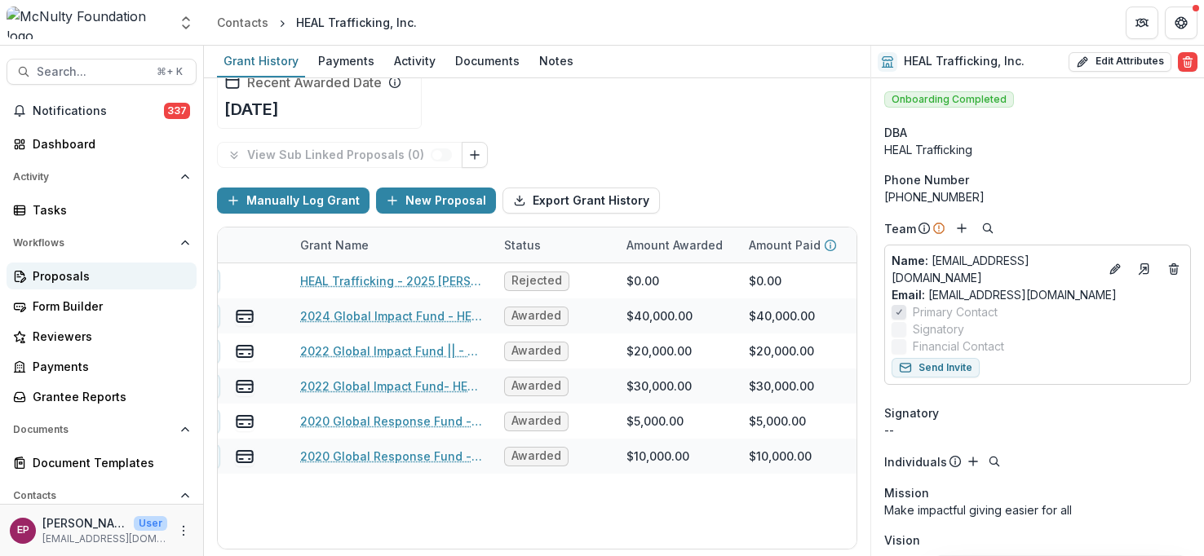
click at [87, 276] on div "Proposals" at bounding box center [108, 276] width 151 height 17
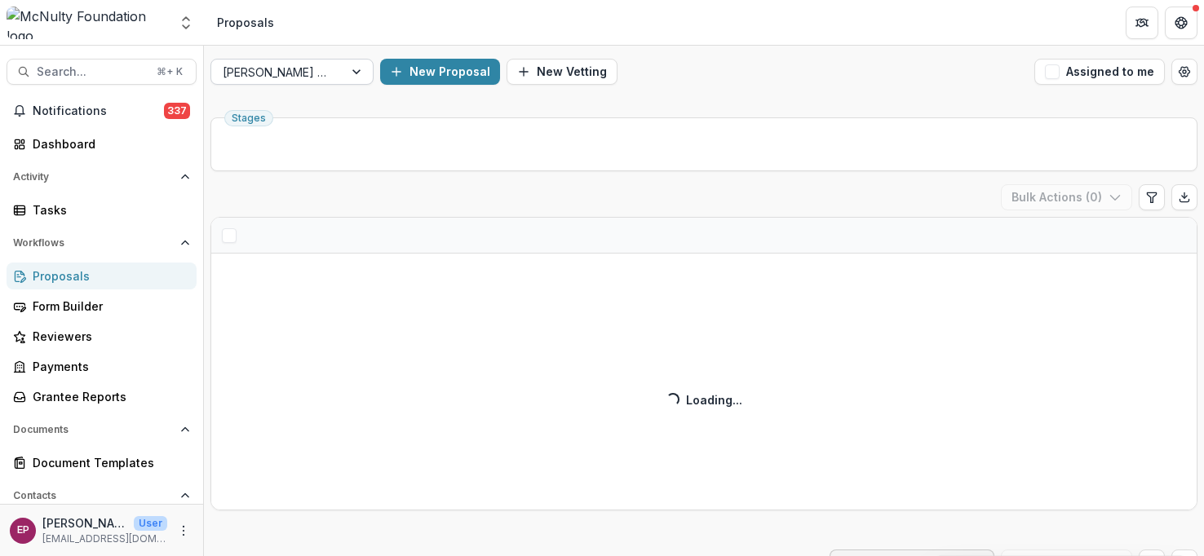
click at [312, 76] on div at bounding box center [277, 72] width 109 height 20
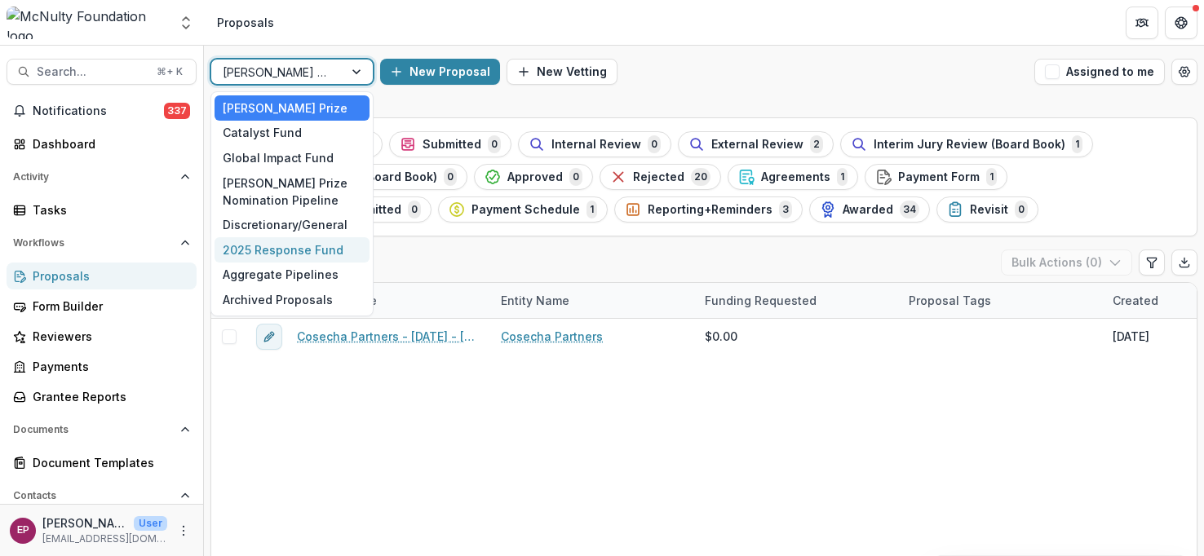
click at [313, 253] on div "2025 Response Fund" at bounding box center [291, 249] width 155 height 25
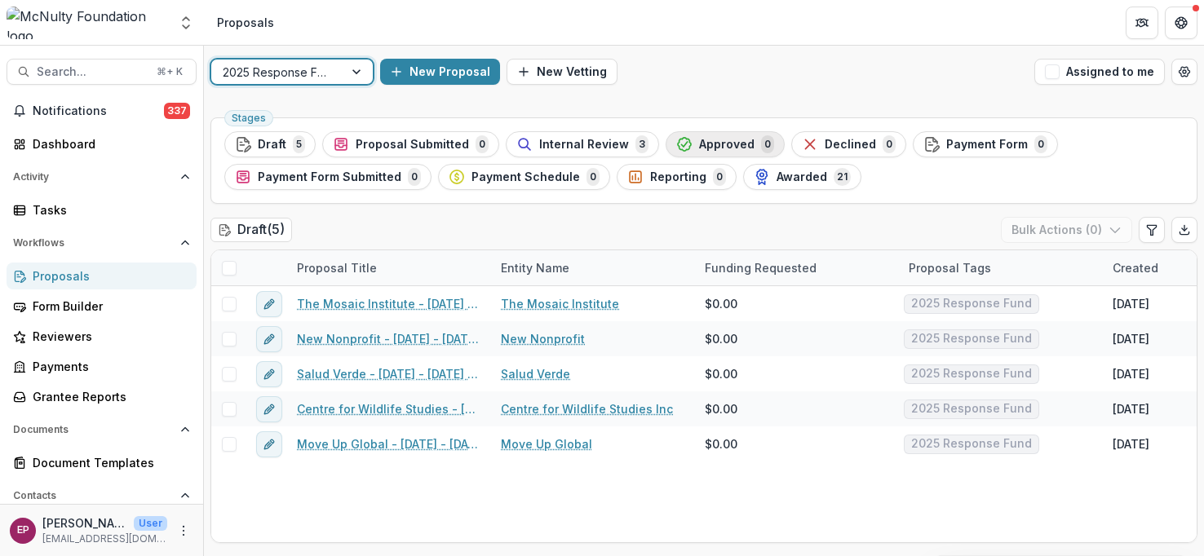
click at [722, 142] on span "Approved" at bounding box center [726, 145] width 55 height 14
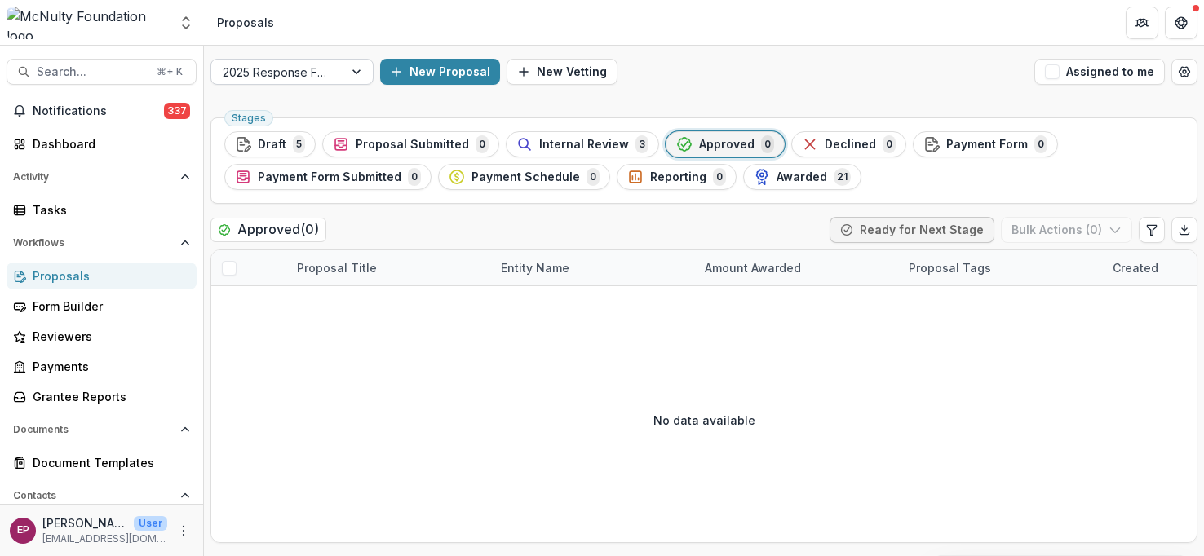
click at [336, 71] on div "2025 Response Fund" at bounding box center [277, 72] width 132 height 24
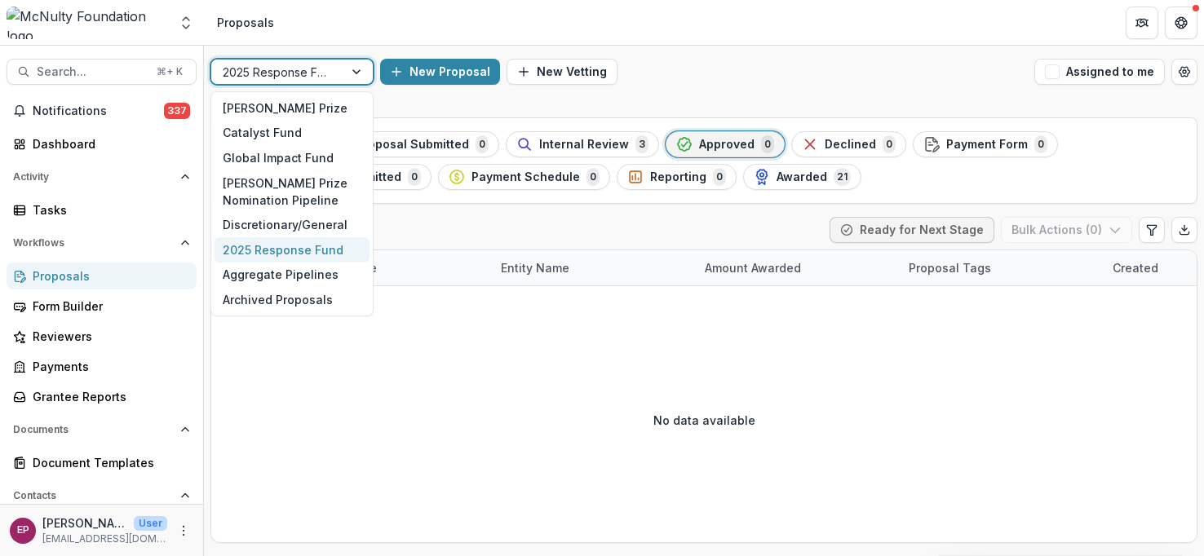
click at [306, 254] on div "2025 Response Fund" at bounding box center [291, 249] width 155 height 25
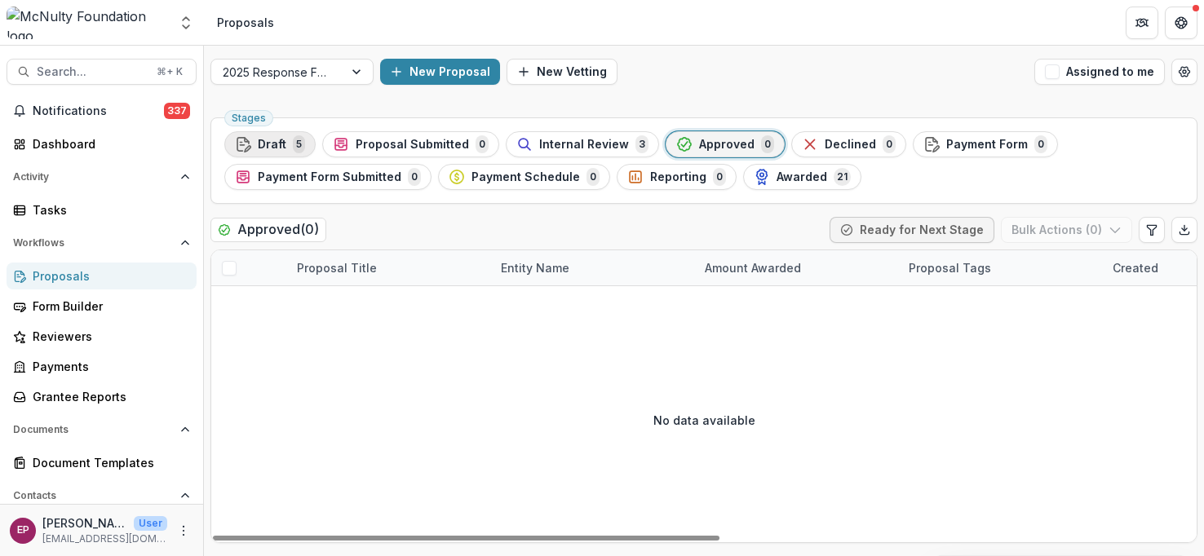
click at [281, 142] on span "Draft" at bounding box center [272, 145] width 29 height 14
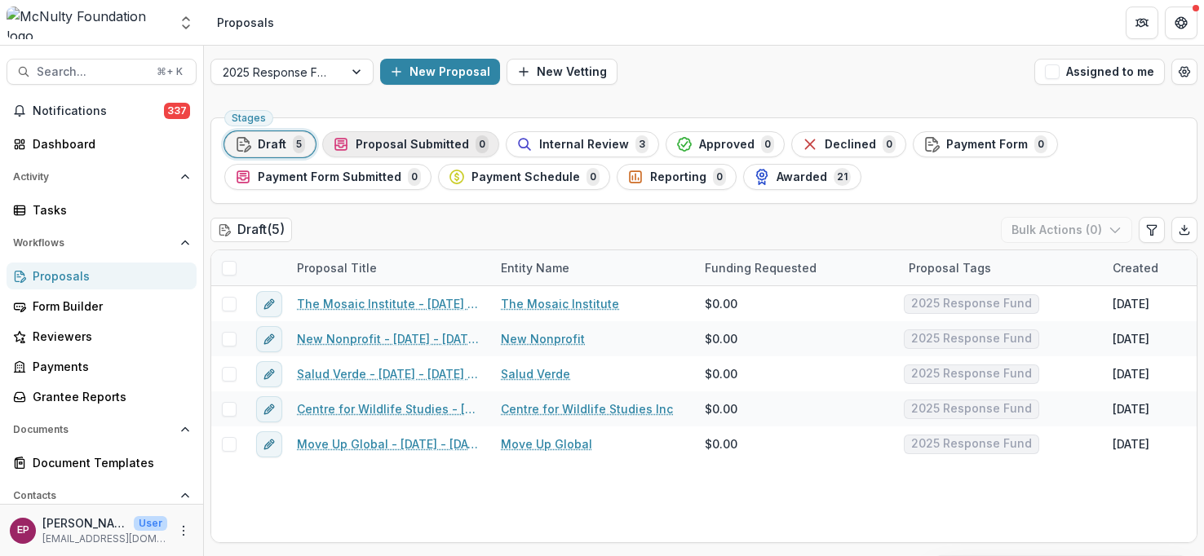
click at [432, 148] on span "Proposal Submitted" at bounding box center [412, 145] width 113 height 14
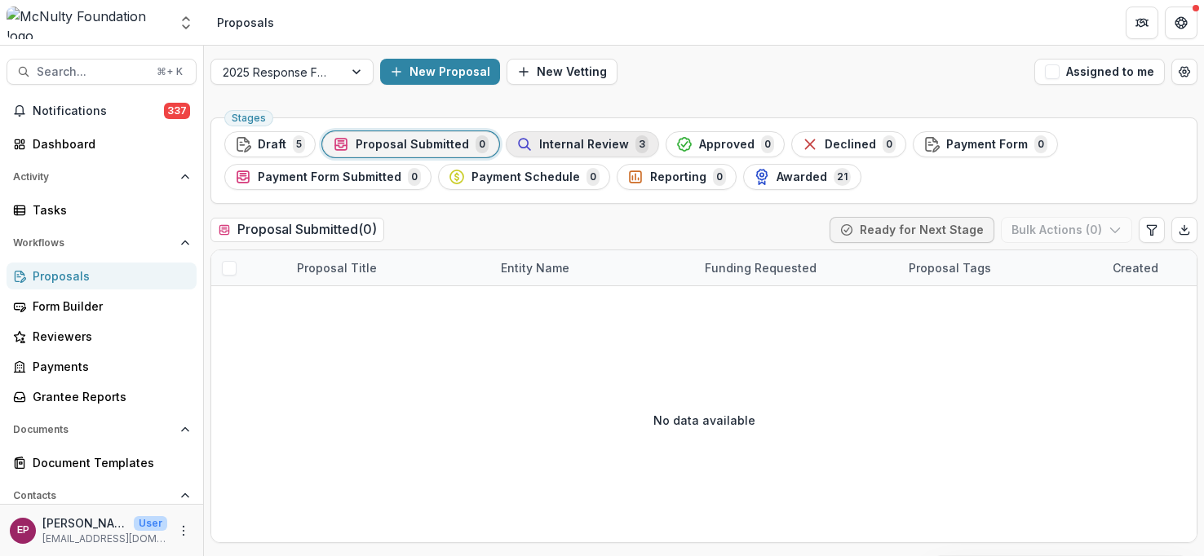
click at [552, 148] on span "Internal Review" at bounding box center [584, 145] width 90 height 14
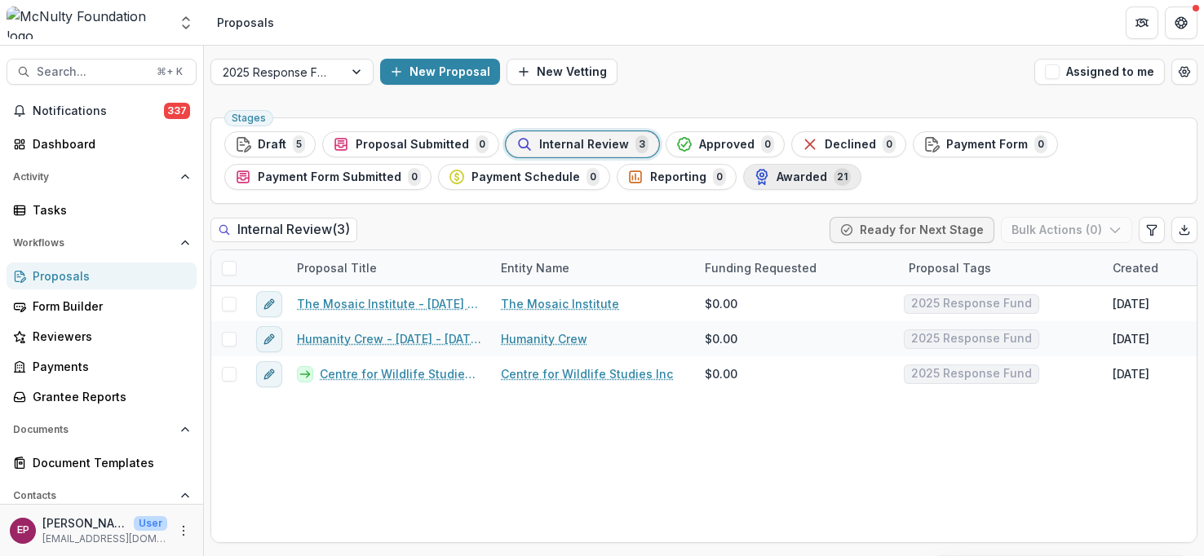
click at [798, 177] on span "Awarded" at bounding box center [801, 177] width 51 height 14
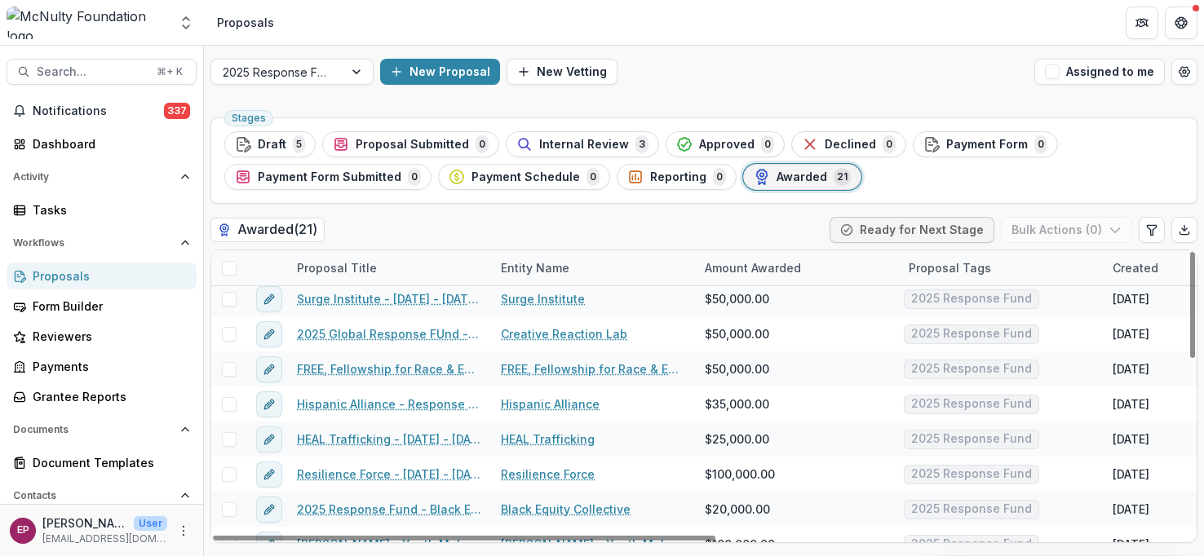
scroll to position [480, 0]
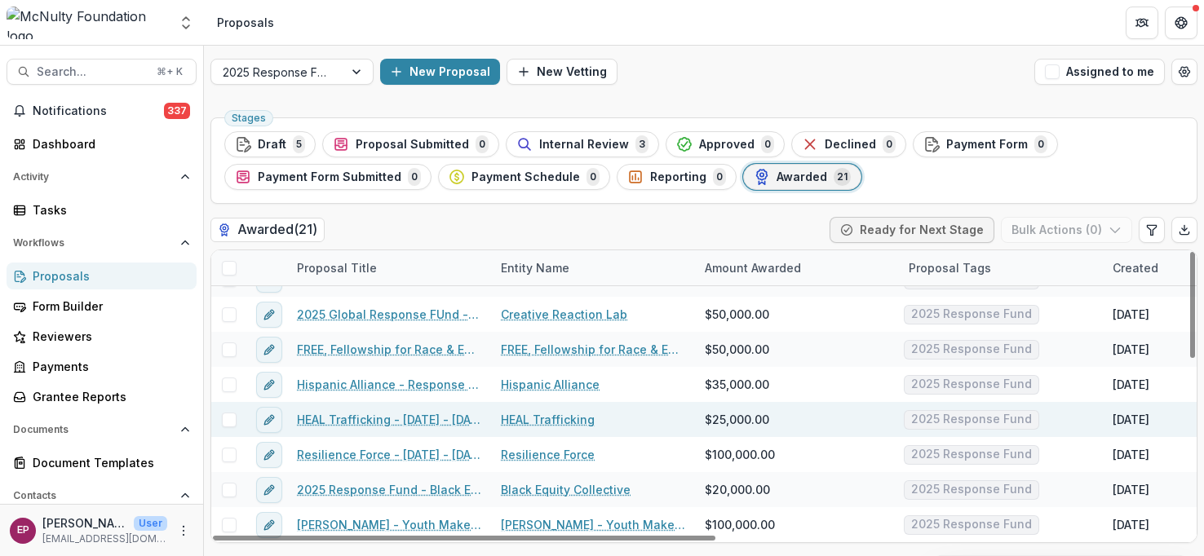
click at [364, 428] on div "HEAL Trafficking - [DATE] - [DATE] Response Fund" at bounding box center [389, 419] width 204 height 35
click at [357, 422] on link "HEAL Trafficking - [DATE] - [DATE] Response Fund" at bounding box center [389, 419] width 184 height 17
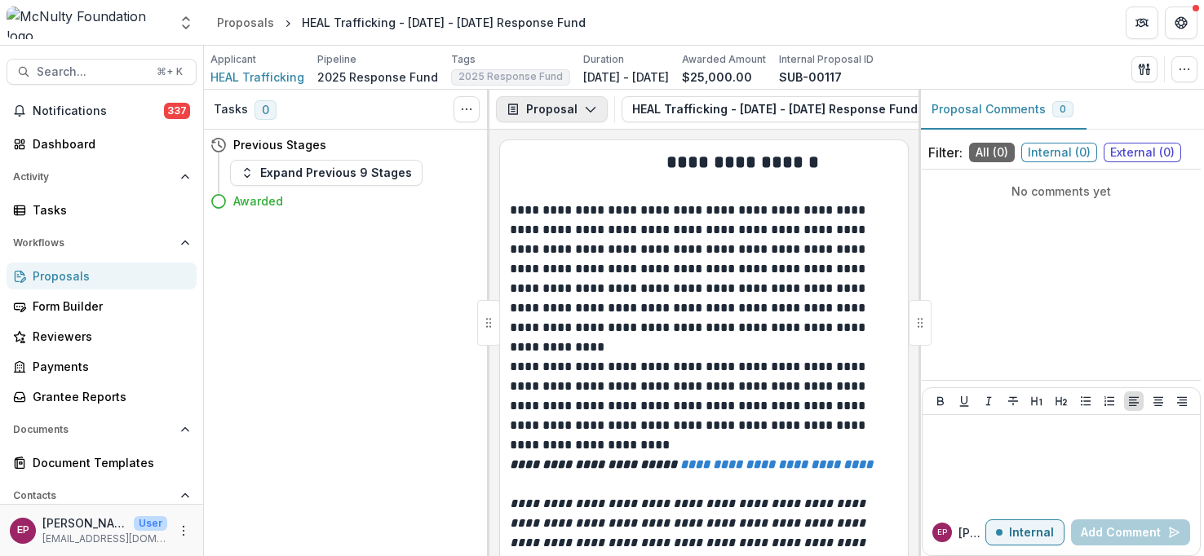
click at [569, 121] on button "Proposal" at bounding box center [552, 109] width 112 height 26
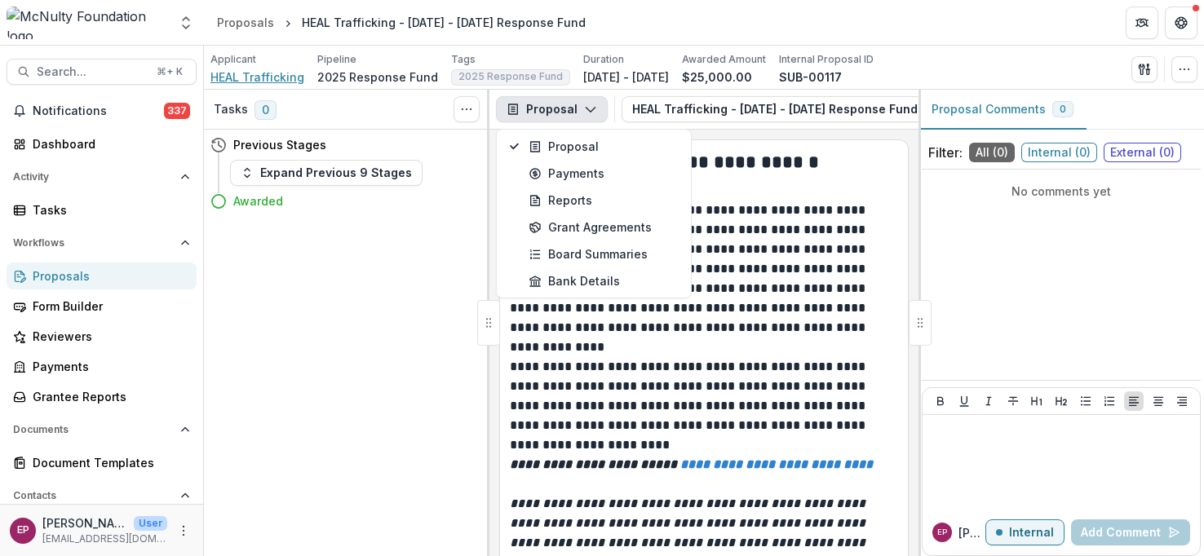
click at [237, 73] on span "HEAL Trafficking" at bounding box center [257, 77] width 94 height 17
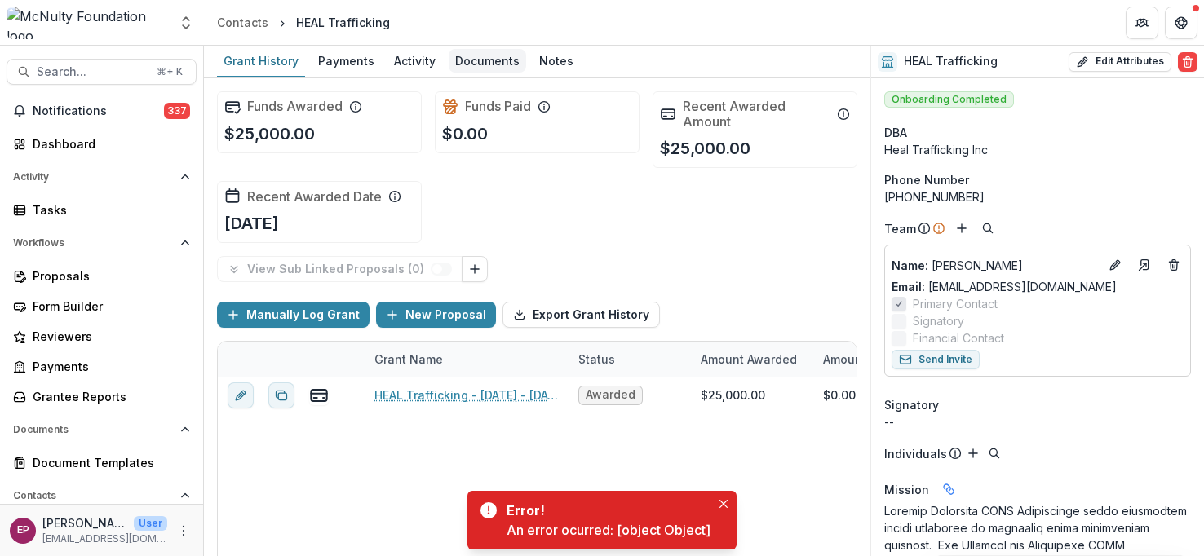
click at [500, 69] on div "Documents" at bounding box center [487, 61] width 77 height 24
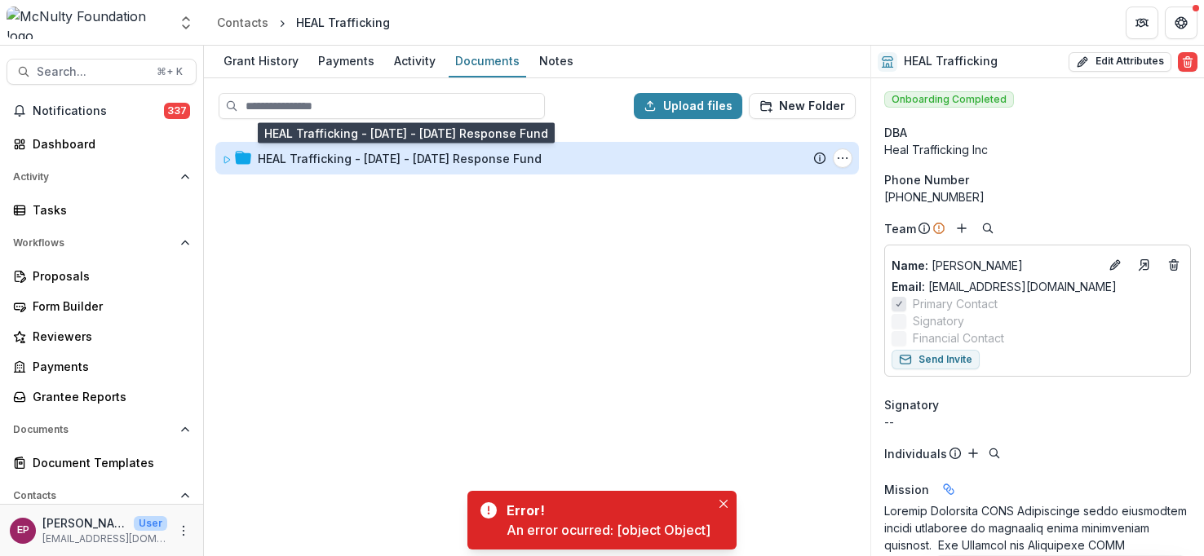
click at [475, 161] on div "HEAL Trafficking - [DATE] - [DATE] Response Fund" at bounding box center [400, 158] width 284 height 17
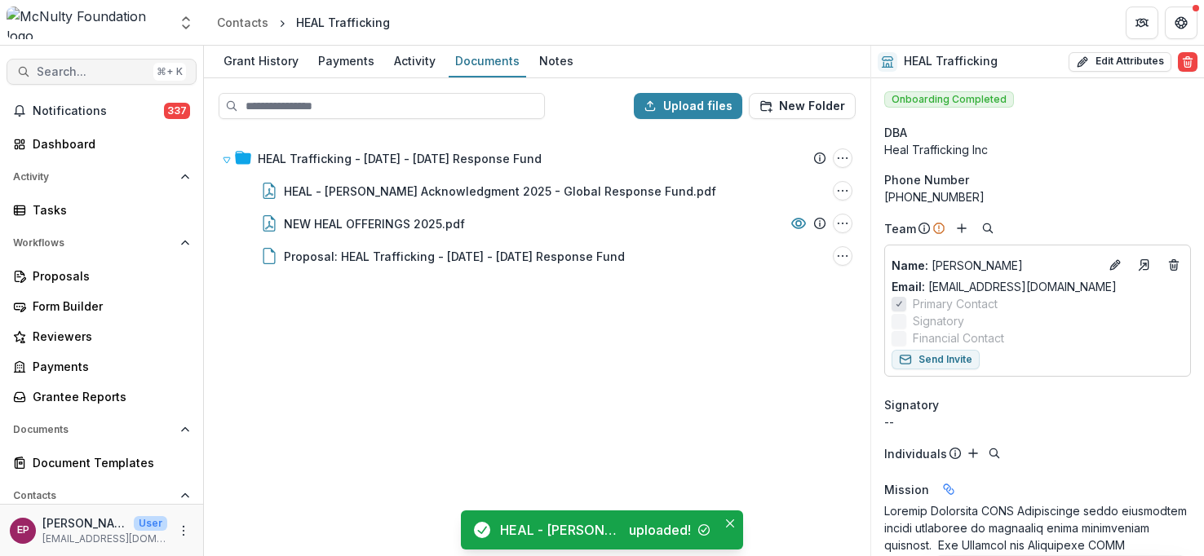
click at [106, 69] on span "Search..." at bounding box center [92, 72] width 110 height 14
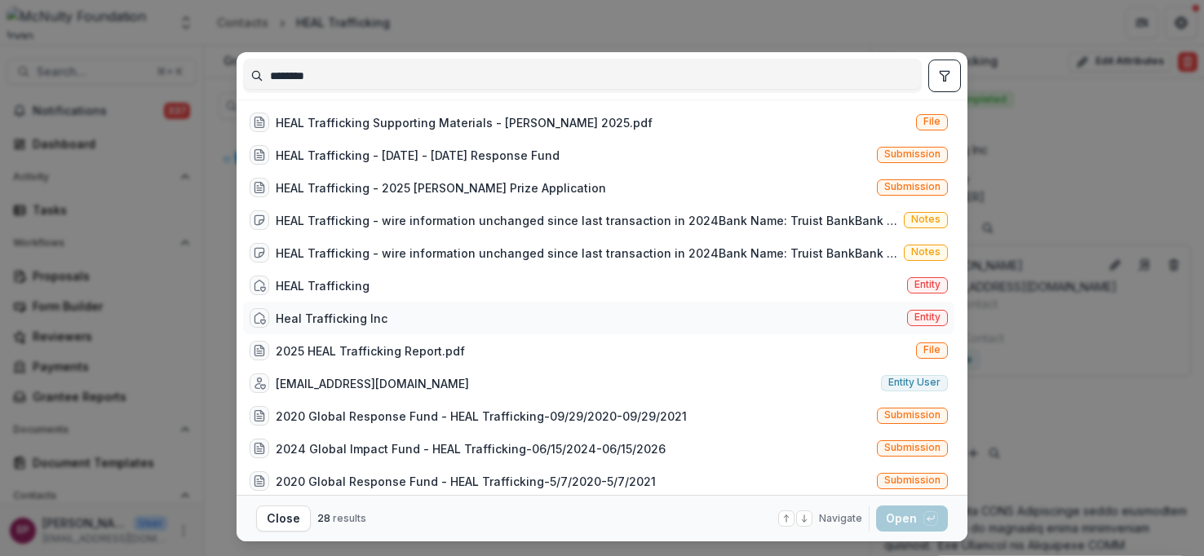
type input "********"
click at [417, 321] on div "Heal Trafficking Inc Entity" at bounding box center [598, 318] width 711 height 33
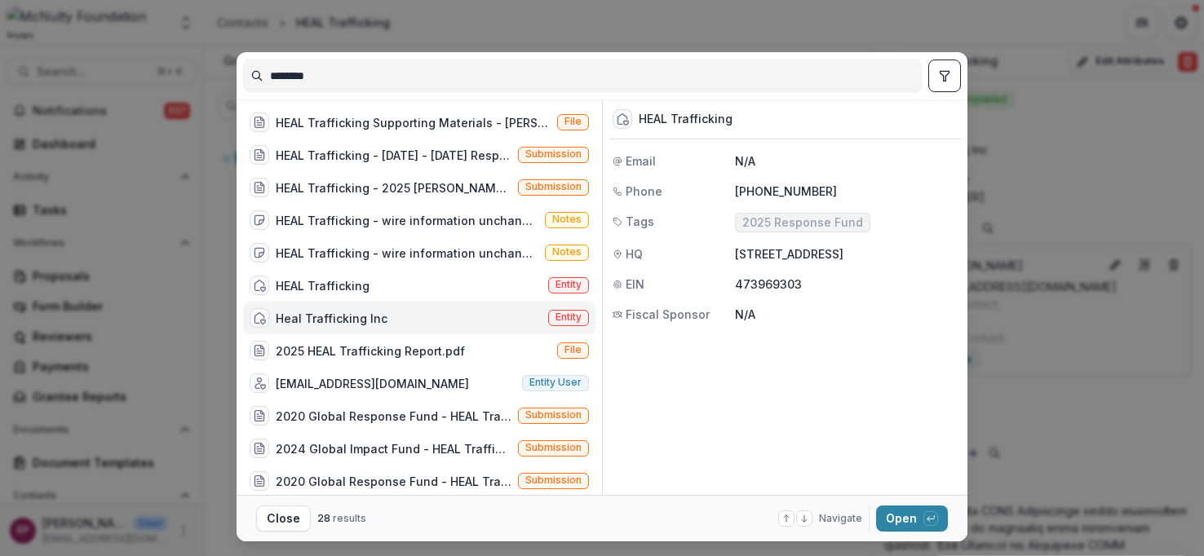
click at [417, 321] on div "Heal Trafficking Inc Entity" at bounding box center [419, 318] width 352 height 33
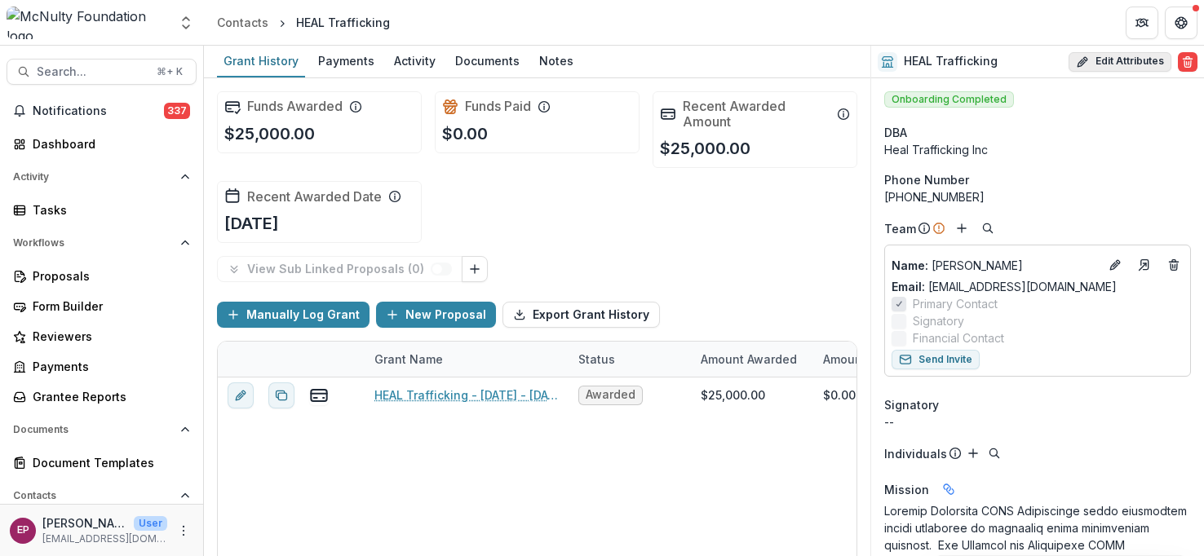
click at [1133, 60] on button "Edit Attributes" at bounding box center [1119, 62] width 103 height 20
select select "**"
select select
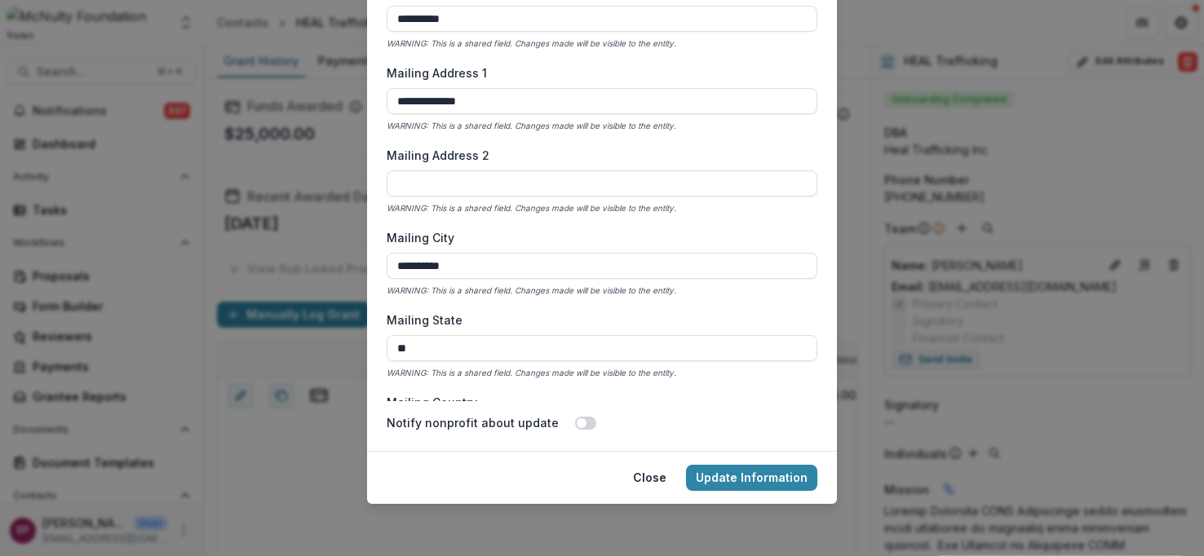
scroll to position [1382, 0]
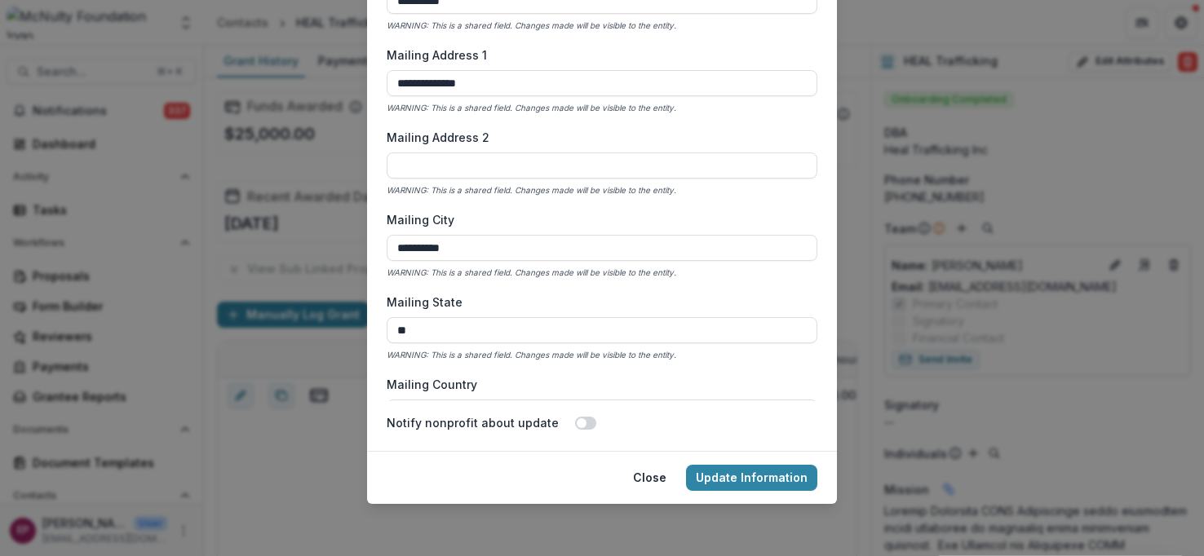
click at [646, 476] on button "Close" at bounding box center [649, 478] width 53 height 26
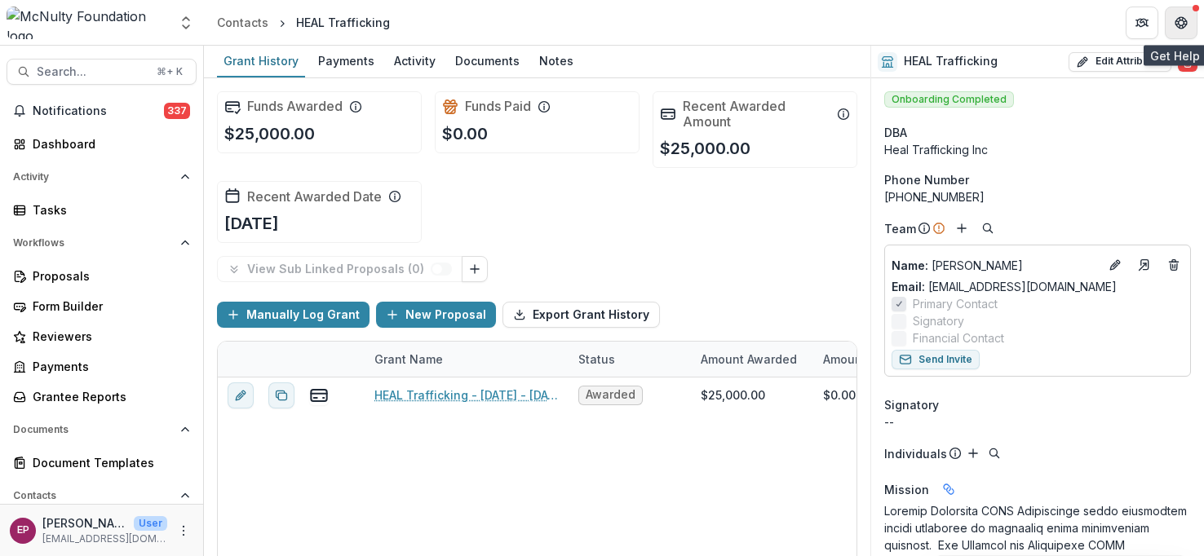
click at [1181, 25] on icon "Get Help" at bounding box center [1180, 22] width 13 height 13
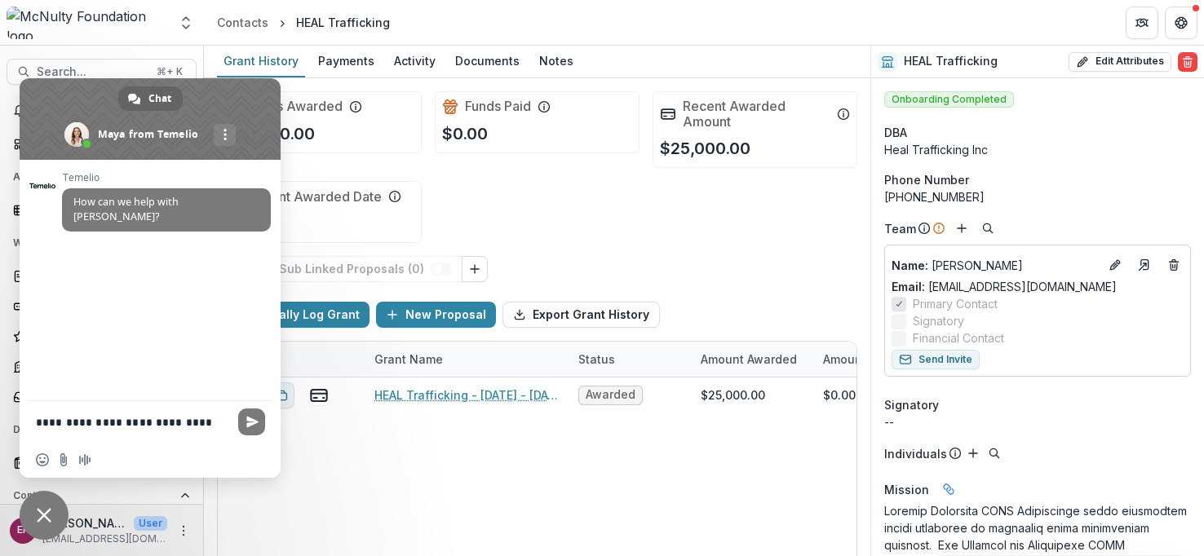
drag, startPoint x: 218, startPoint y: 426, endPoint x: 111, endPoint y: 424, distance: 106.8
click at [111, 424] on textarea "**********" at bounding box center [132, 422] width 192 height 15
type textarea "**********"
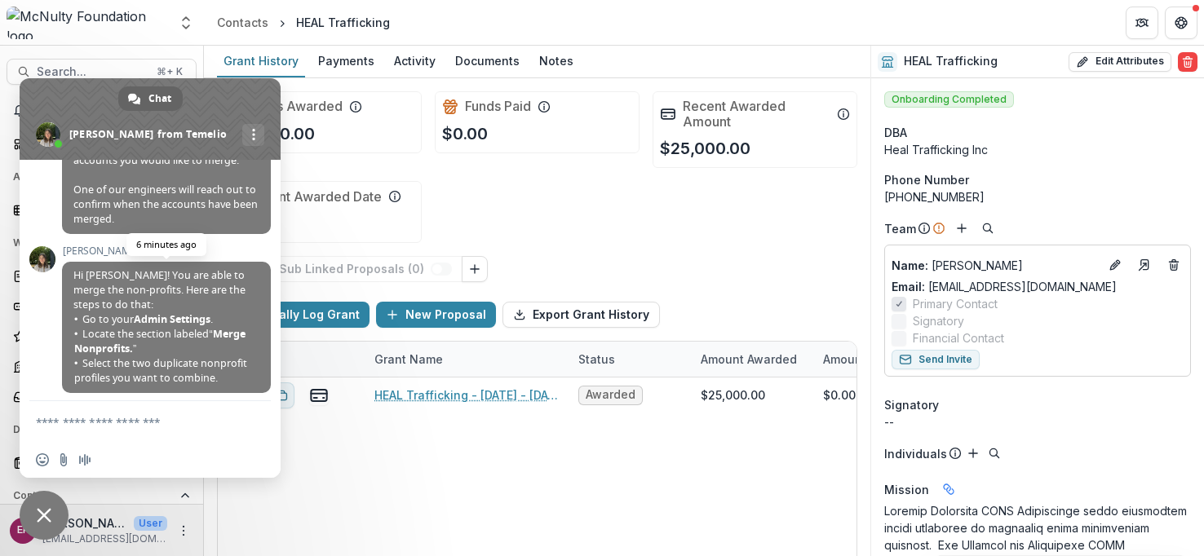
scroll to position [290, 0]
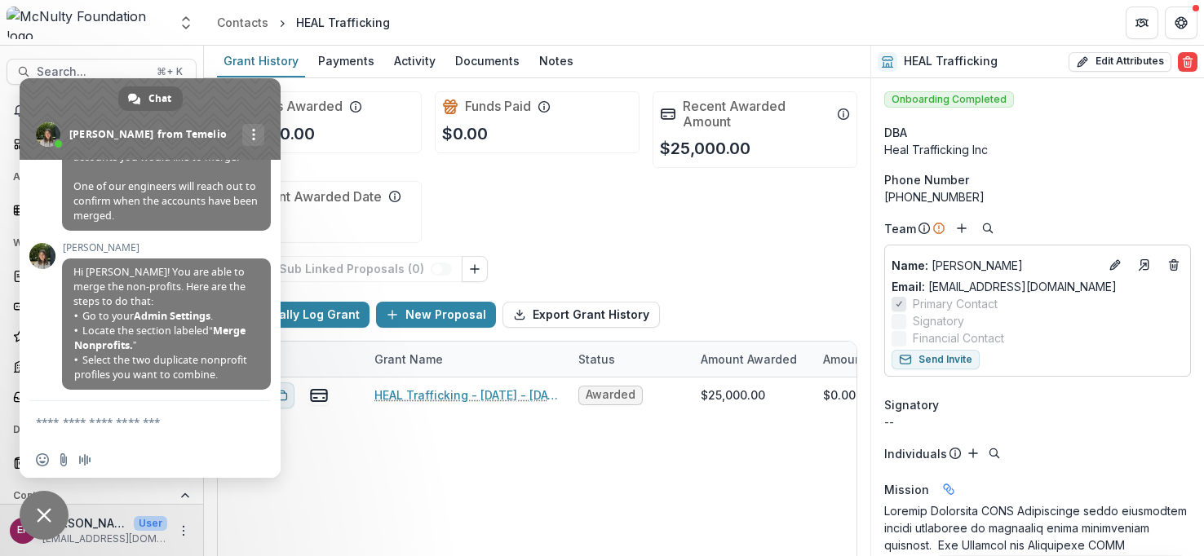
click at [147, 419] on textarea "Compose your message..." at bounding box center [132, 422] width 192 height 15
type textarea "*******"
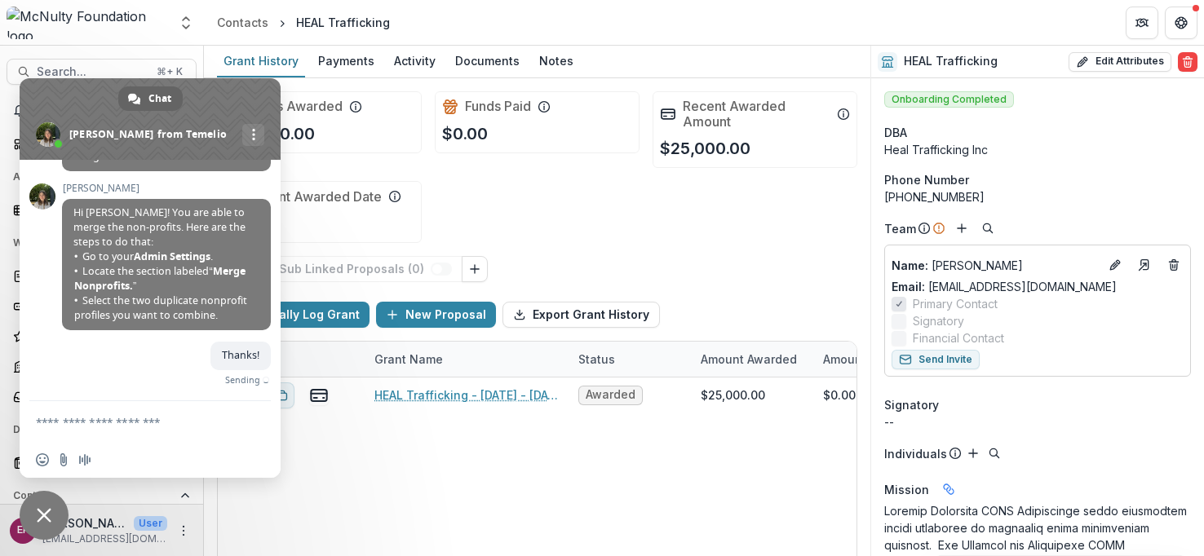
scroll to position [330, 0]
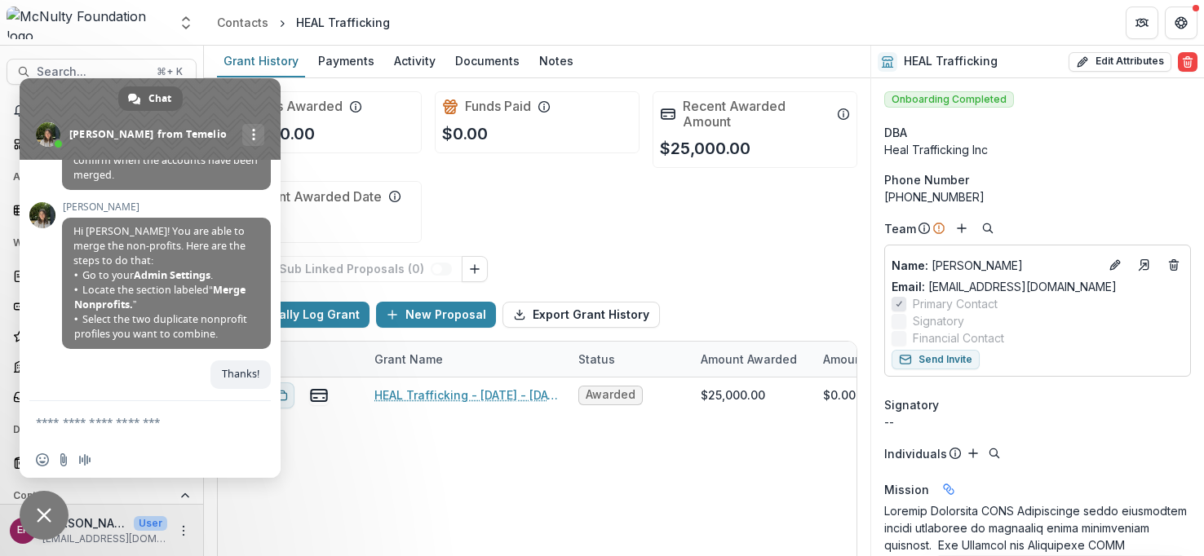
click at [422, 493] on div "HEAL Trafficking - 2025 - 2025 Response Fund Awarded $25,000.00 $0.00 $25,000.0…" at bounding box center [903, 520] width 1370 height 285
click at [55, 517] on span "Close chat" at bounding box center [44, 515] width 49 height 49
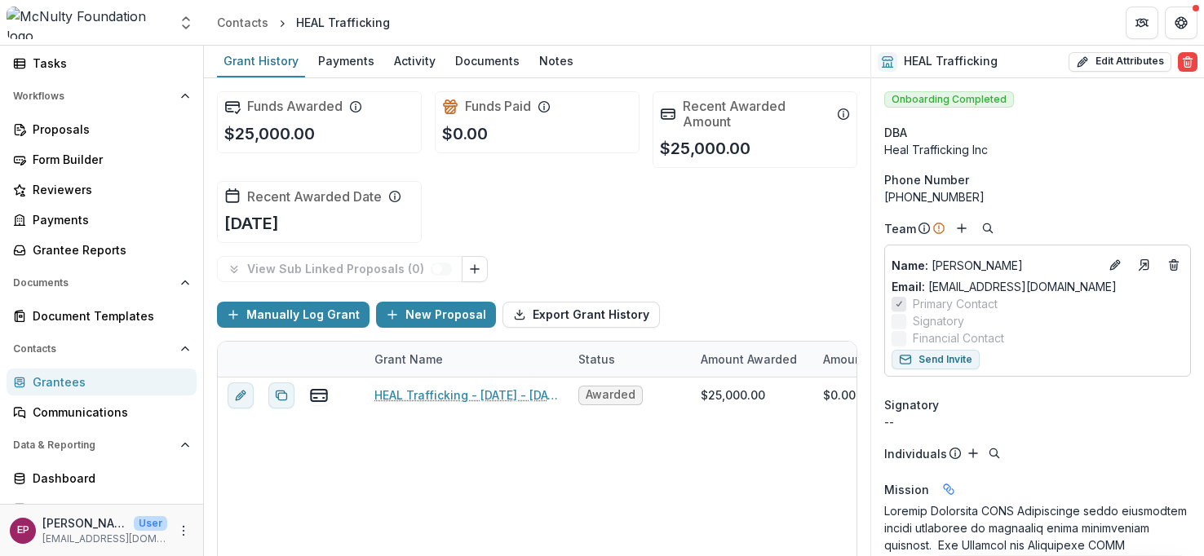
scroll to position [165, 0]
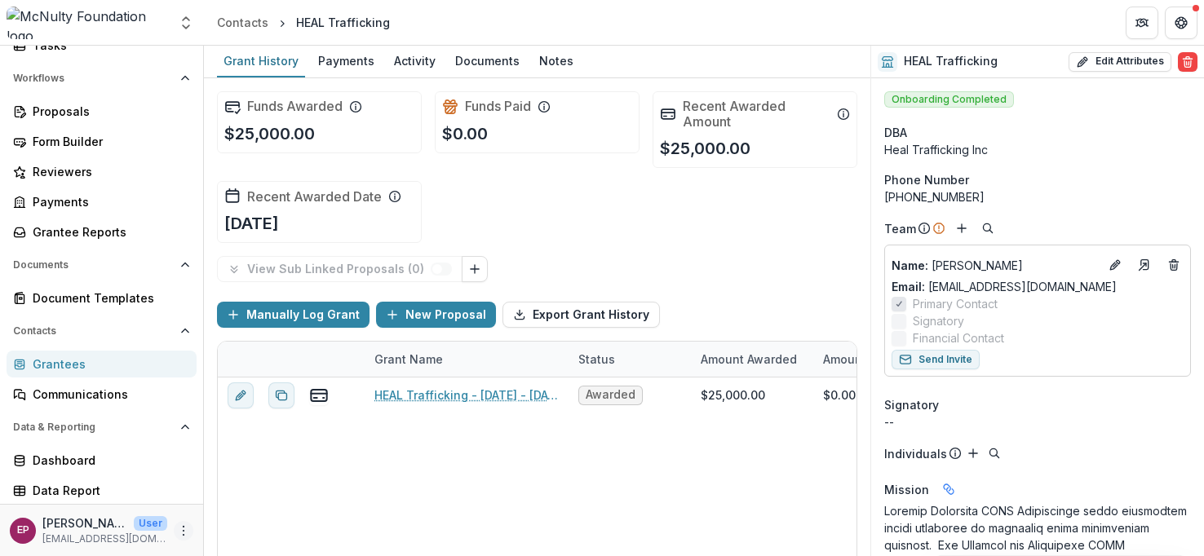
click at [177, 524] on icon "More" at bounding box center [183, 530] width 13 height 13
click at [317, 492] on link "User Settings" at bounding box center [286, 496] width 175 height 27
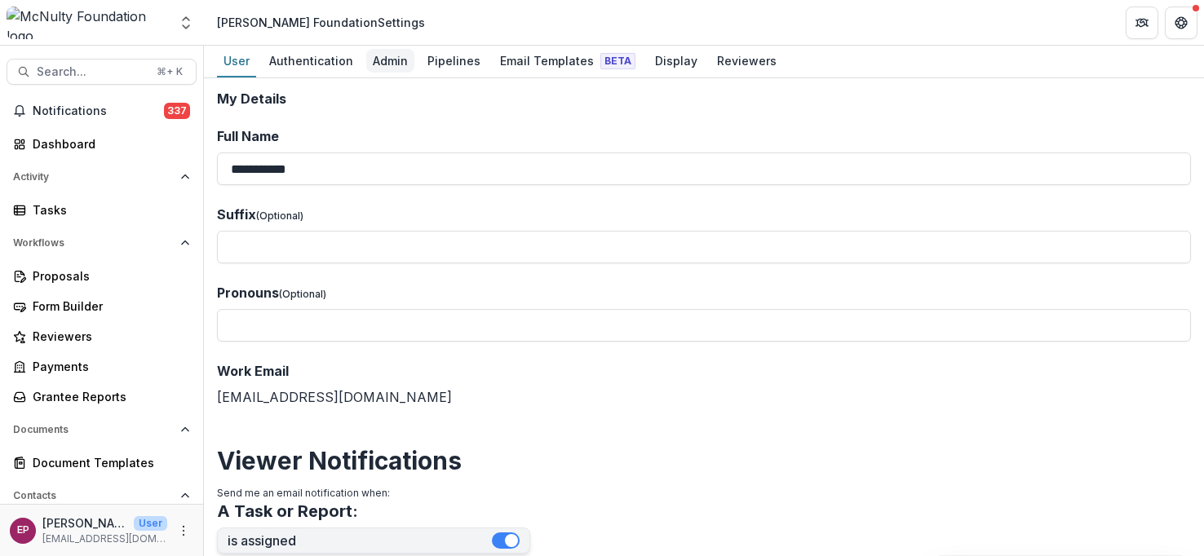
click at [377, 64] on div "Admin" at bounding box center [390, 61] width 48 height 24
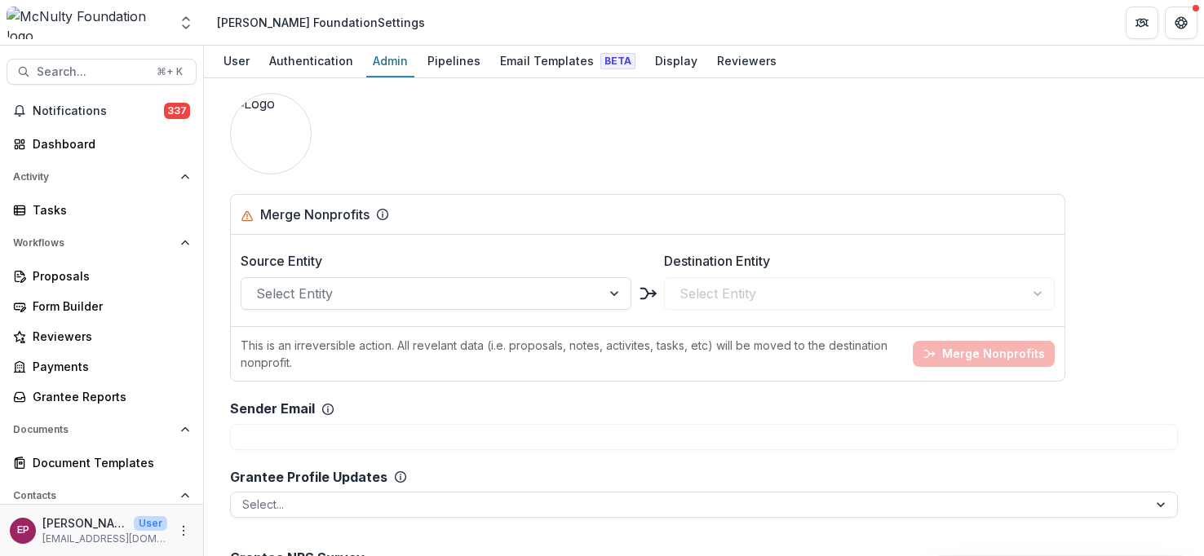
scroll to position [2458, 0]
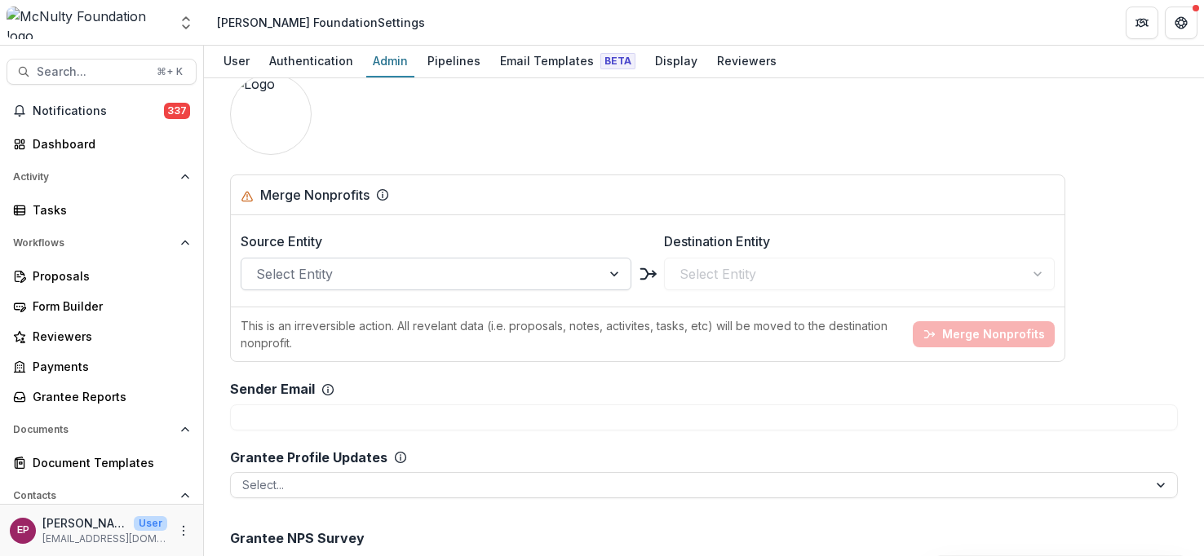
click at [379, 263] on div at bounding box center [421, 274] width 330 height 23
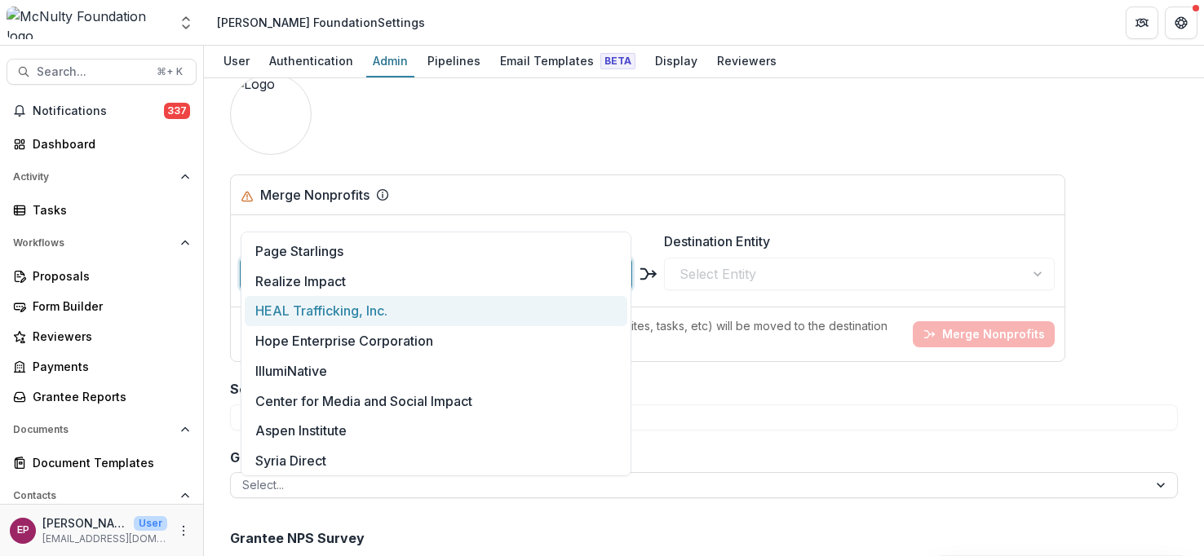
click at [377, 317] on div "HEAL Trafficking, Inc." at bounding box center [436, 311] width 382 height 30
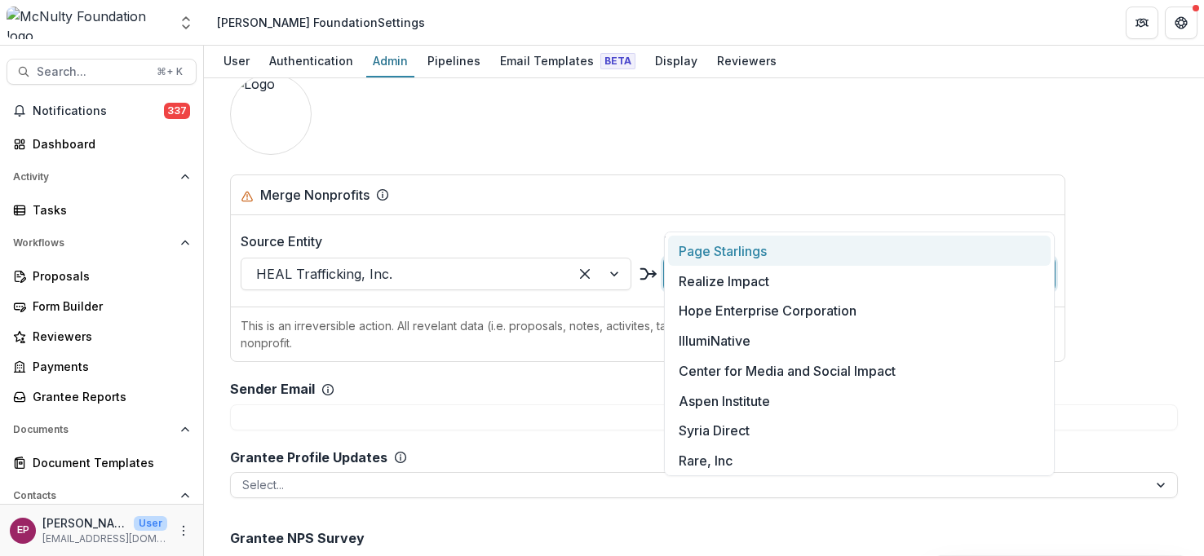
click at [809, 263] on div at bounding box center [844, 274] width 330 height 23
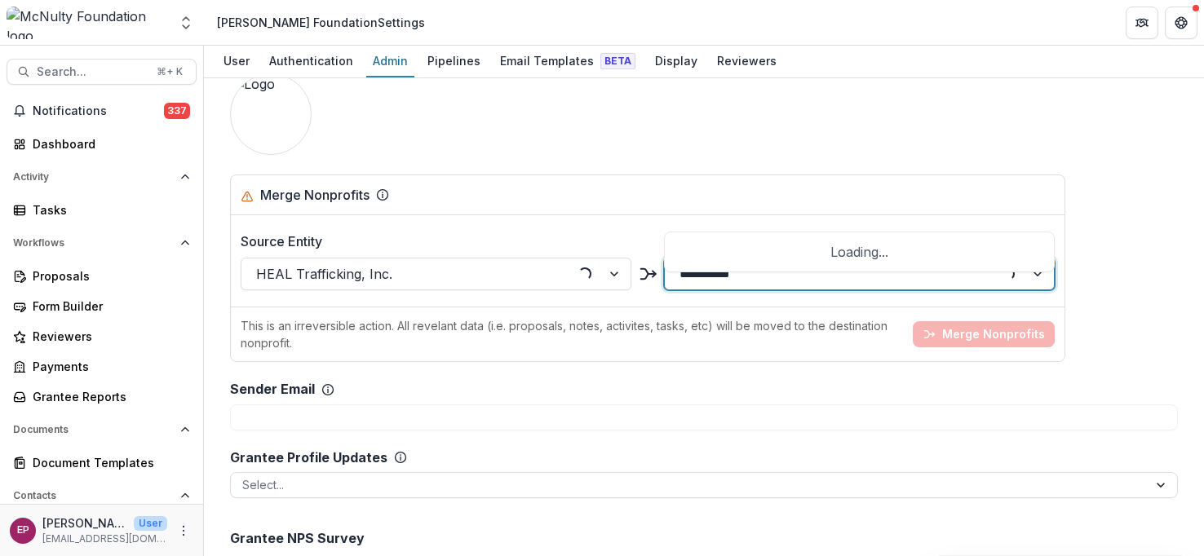
type input "**********"
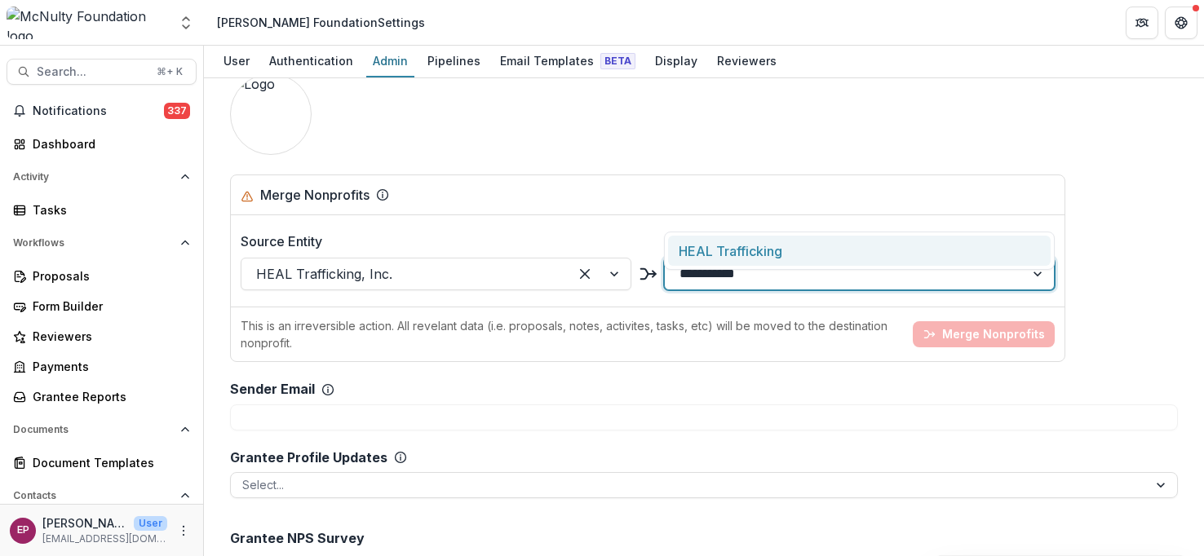
click at [878, 243] on div "HEAL Trafficking" at bounding box center [859, 251] width 382 height 30
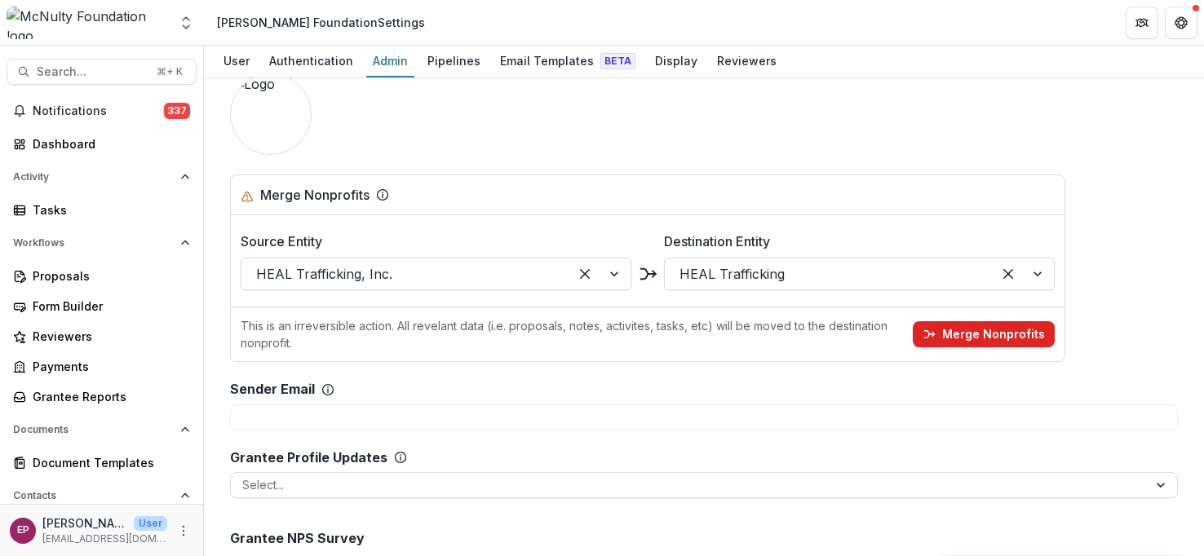
click at [988, 321] on button "Merge Nonprofits" at bounding box center [984, 334] width 142 height 26
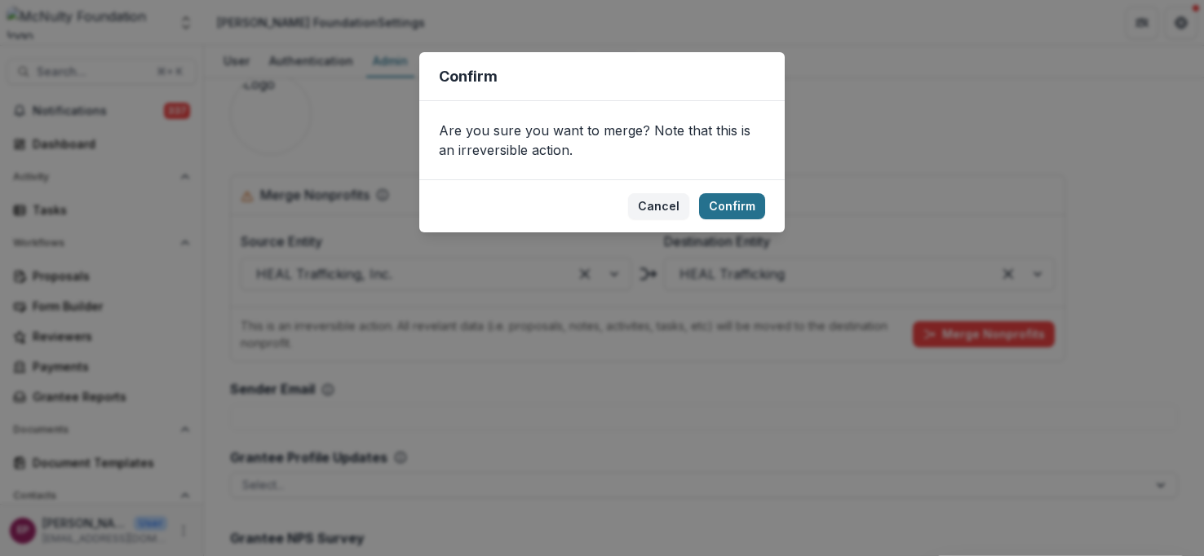
click at [728, 205] on button "Confirm" at bounding box center [732, 206] width 66 height 26
